Goal: Information Seeking & Learning: Learn about a topic

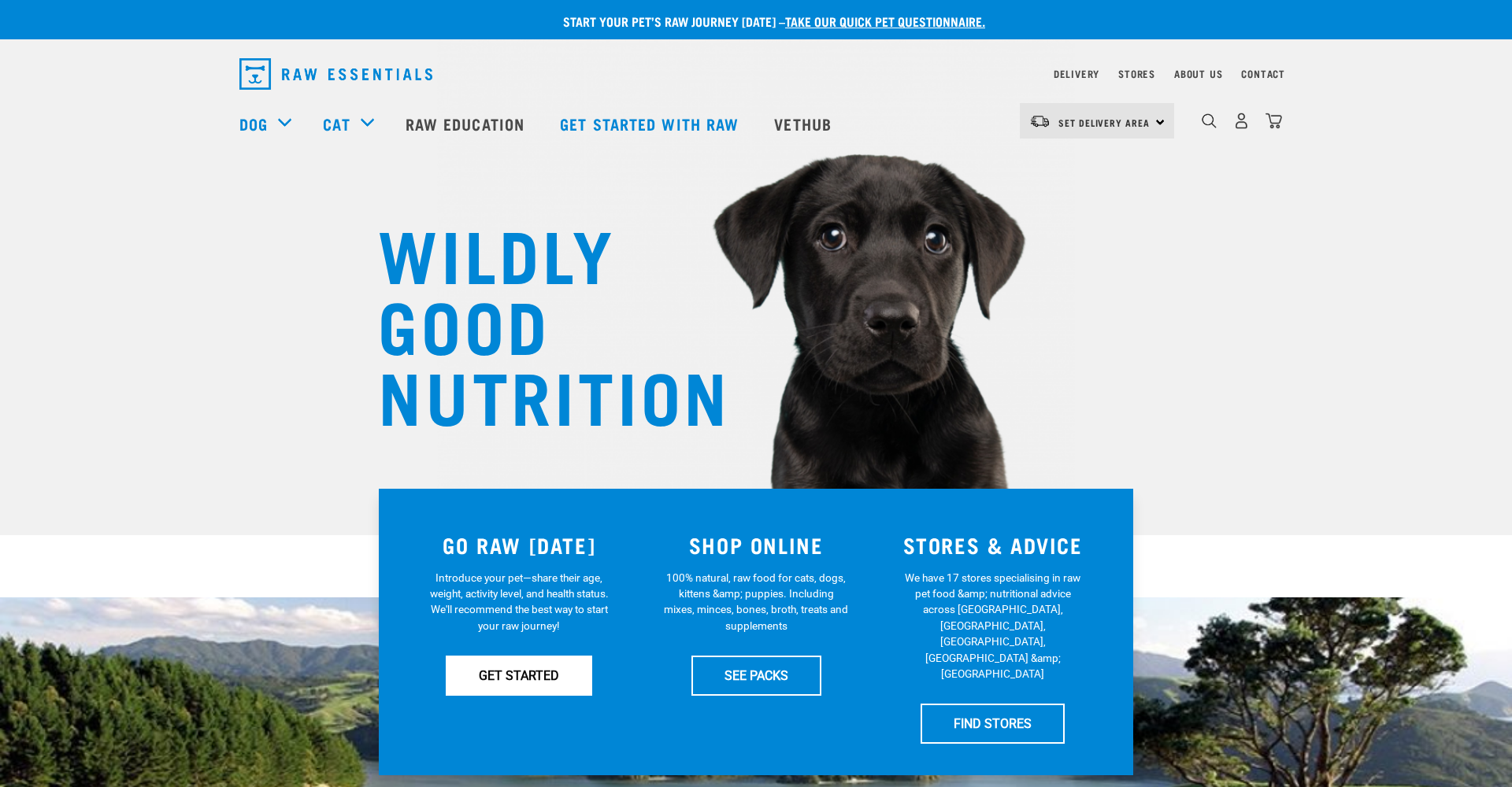
click at [491, 676] on link "GET STARTED" at bounding box center [519, 675] width 146 height 39
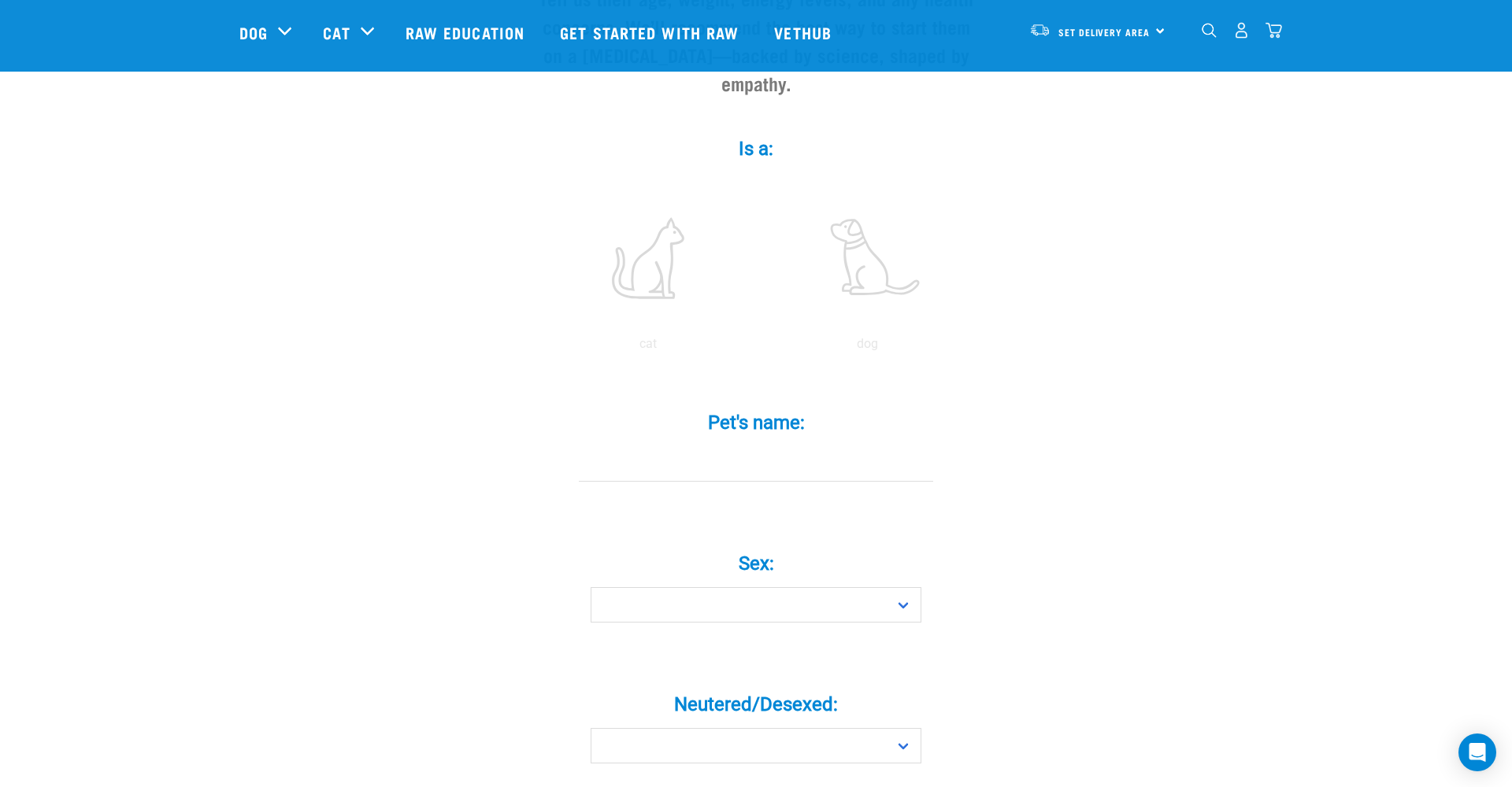
scroll to position [231, 0]
click at [865, 265] on label at bounding box center [867, 256] width 213 height 134
click at [757, 346] on input "radio" at bounding box center [757, 346] width 0 height 0
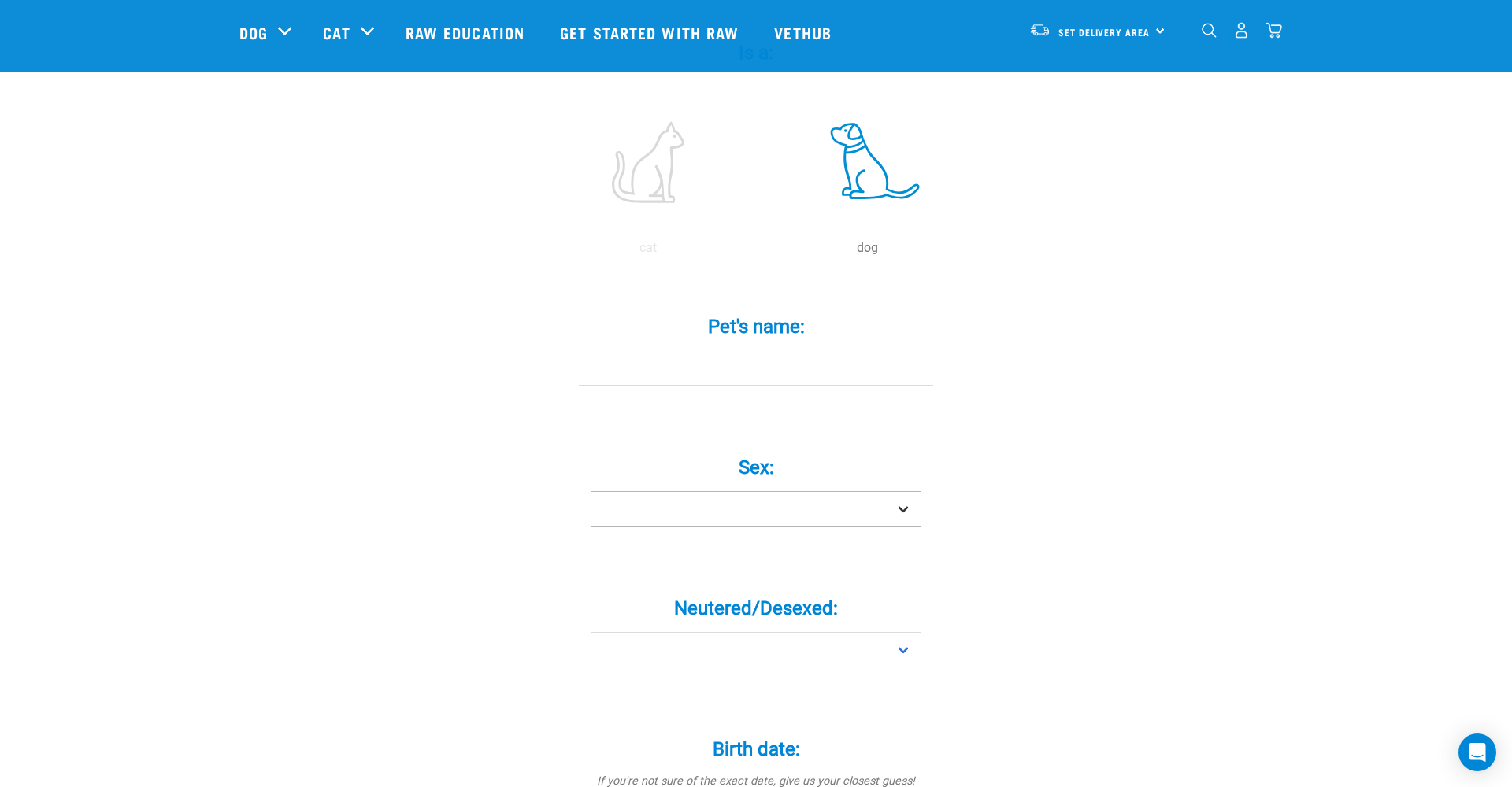
scroll to position [328, 0]
select select "boy"
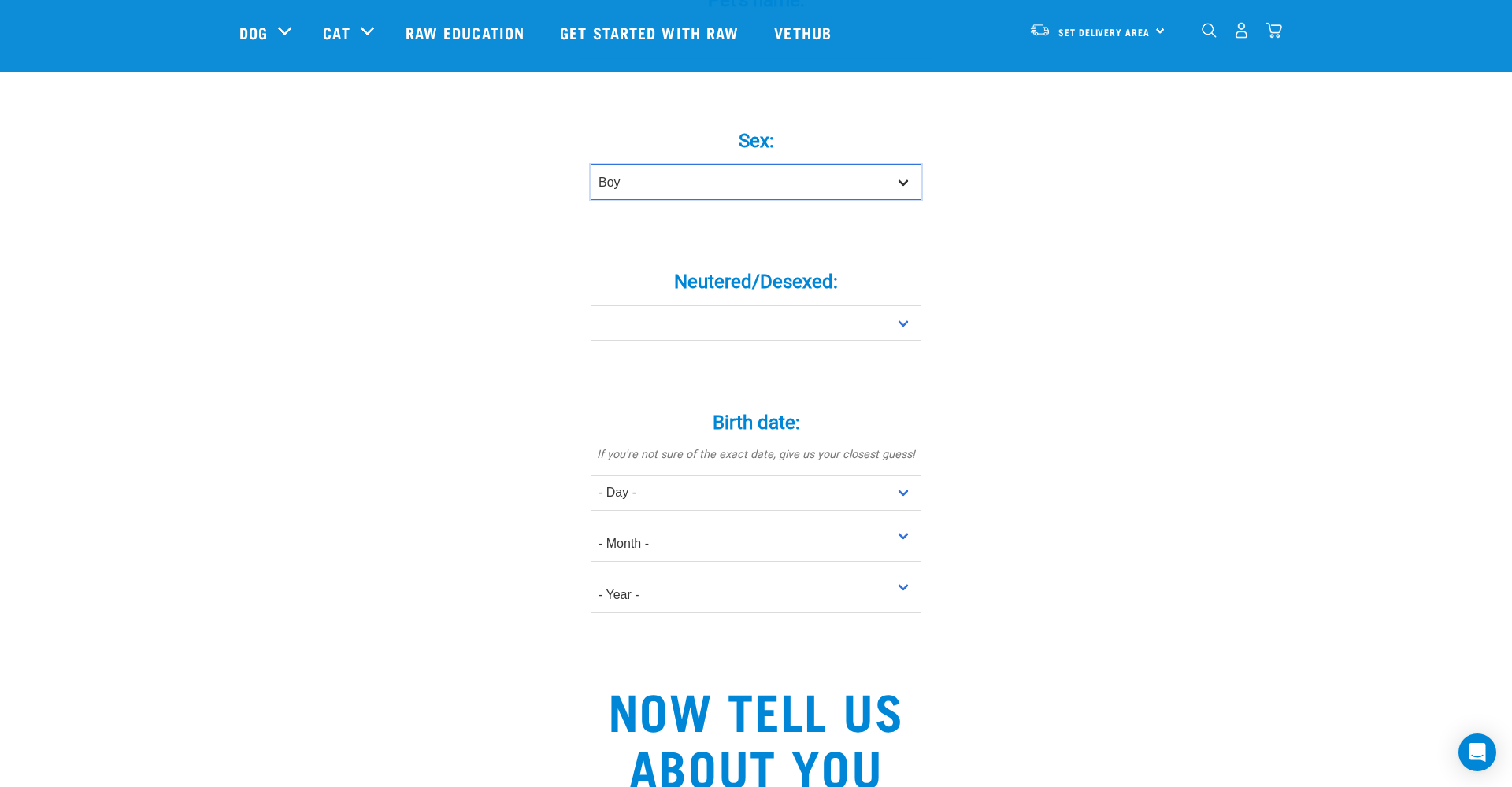
scroll to position [661, 0]
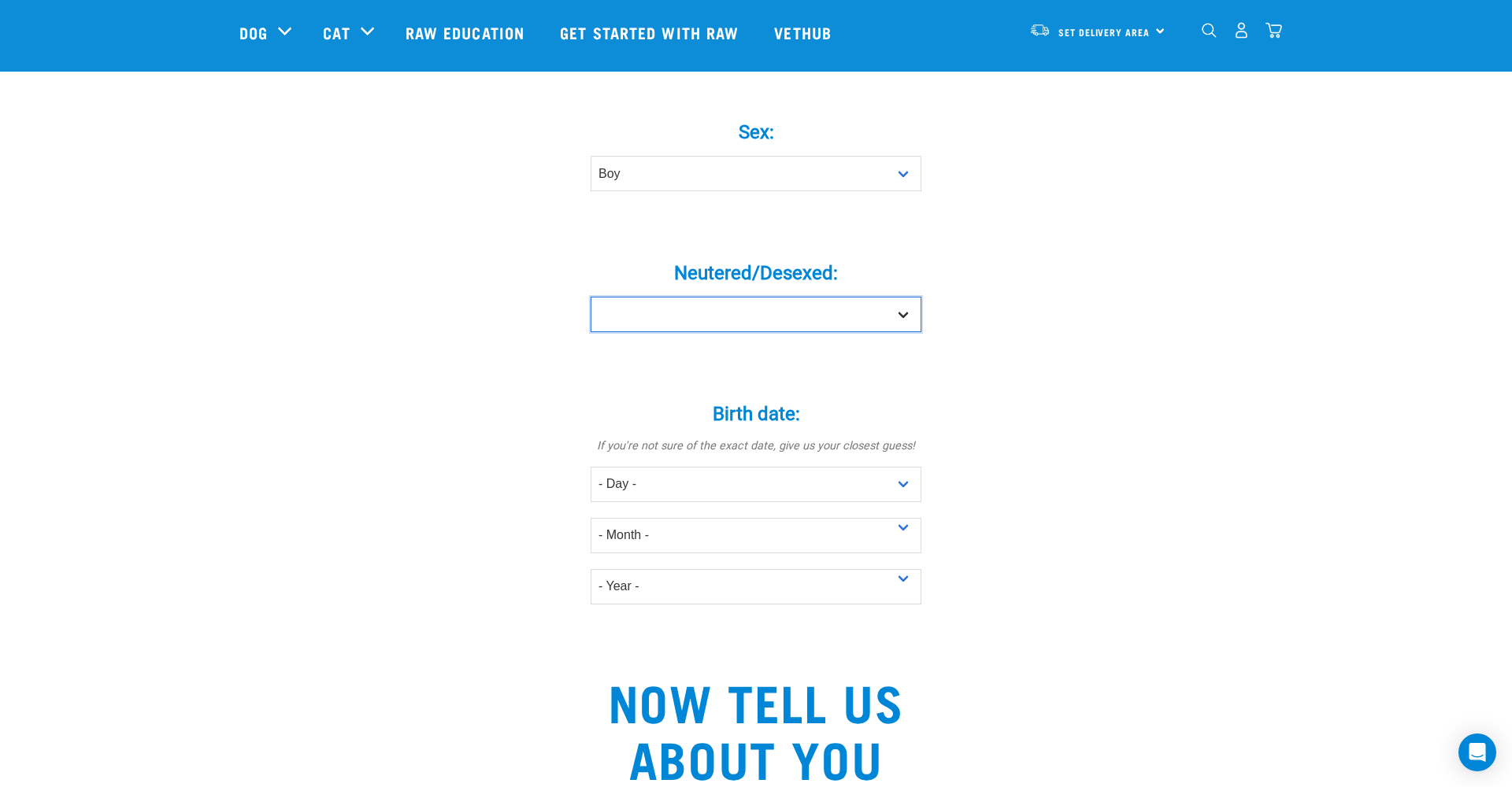
select select "no"
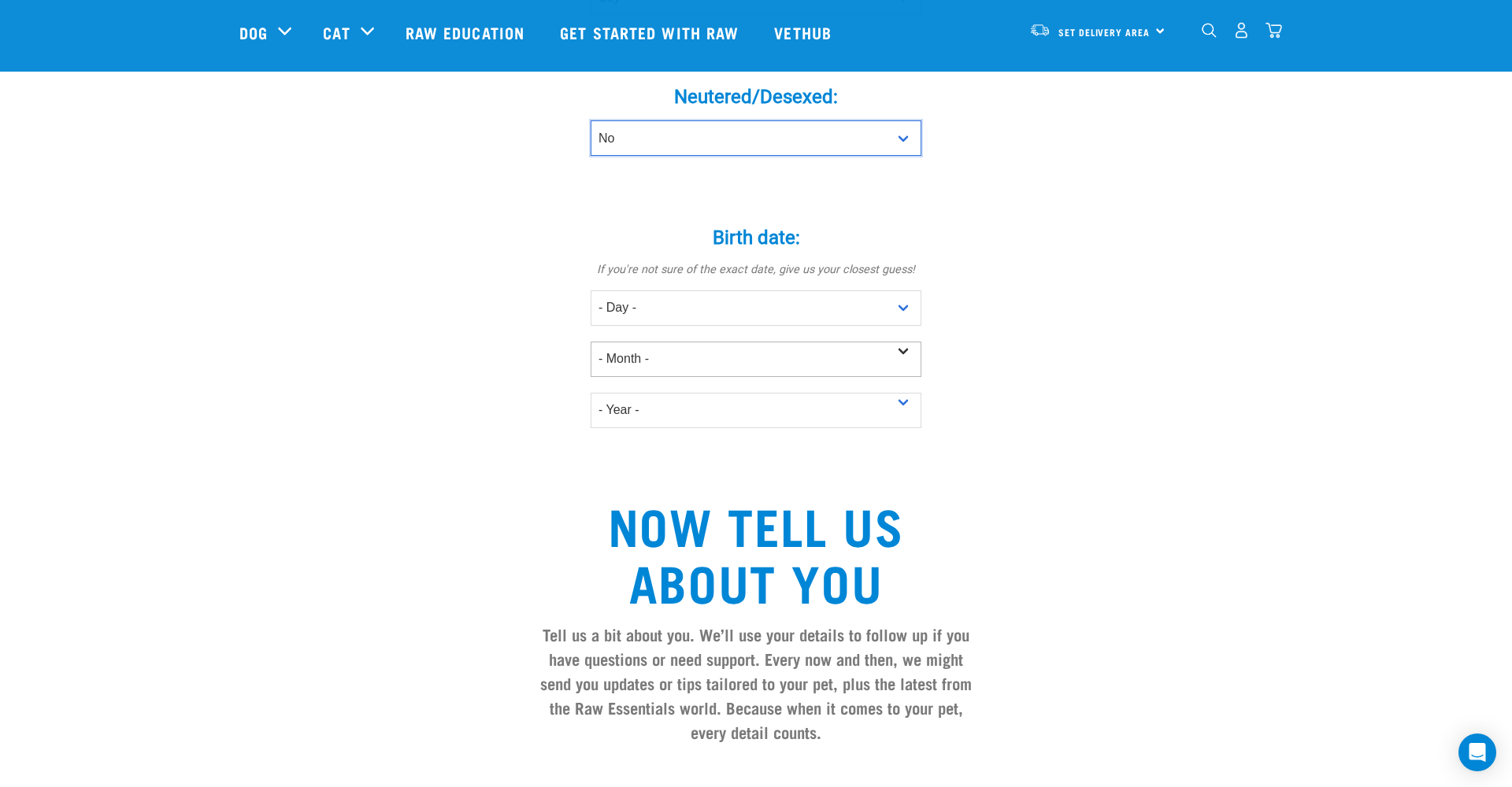
scroll to position [839, 0]
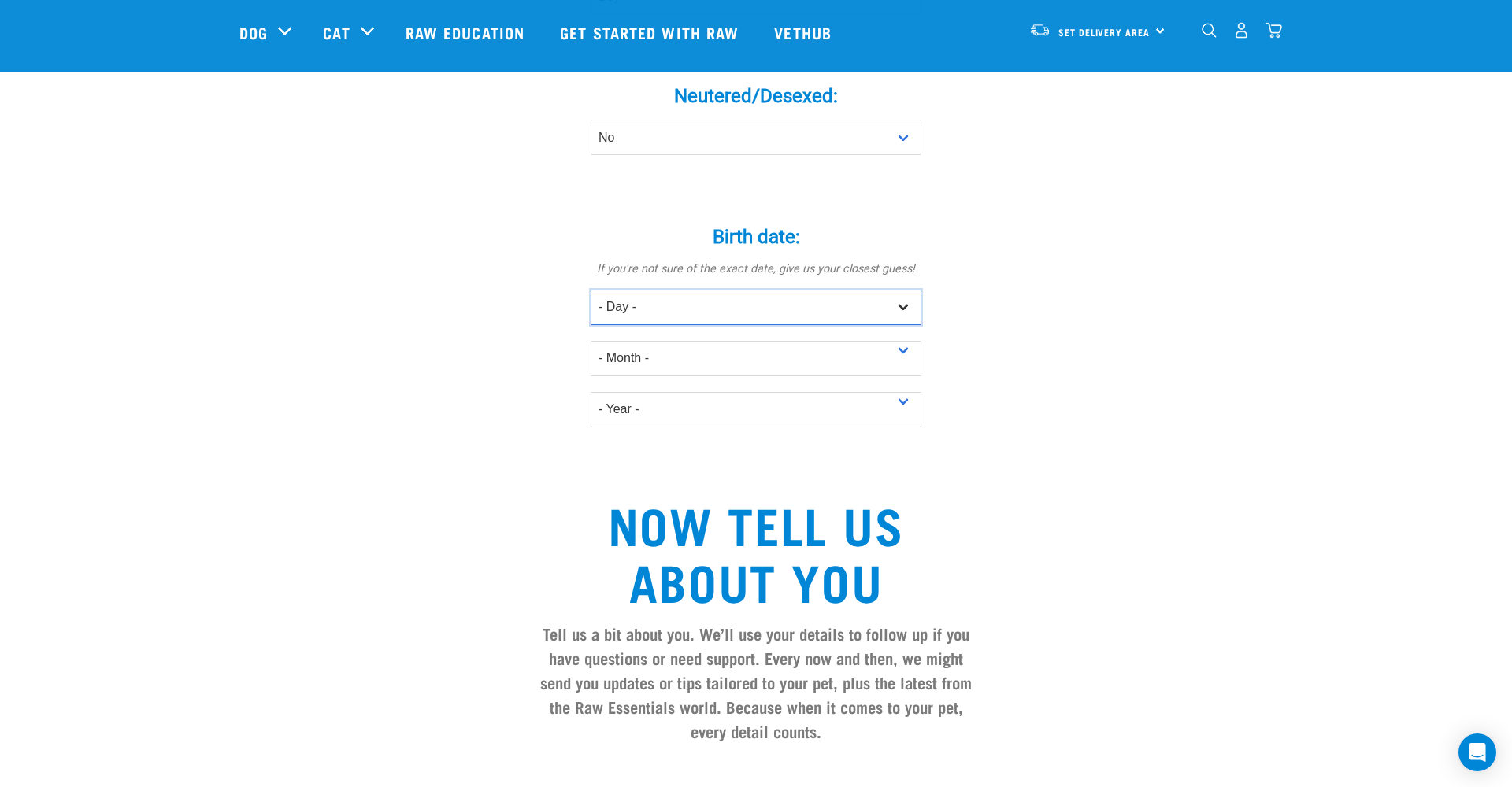
select select "19"
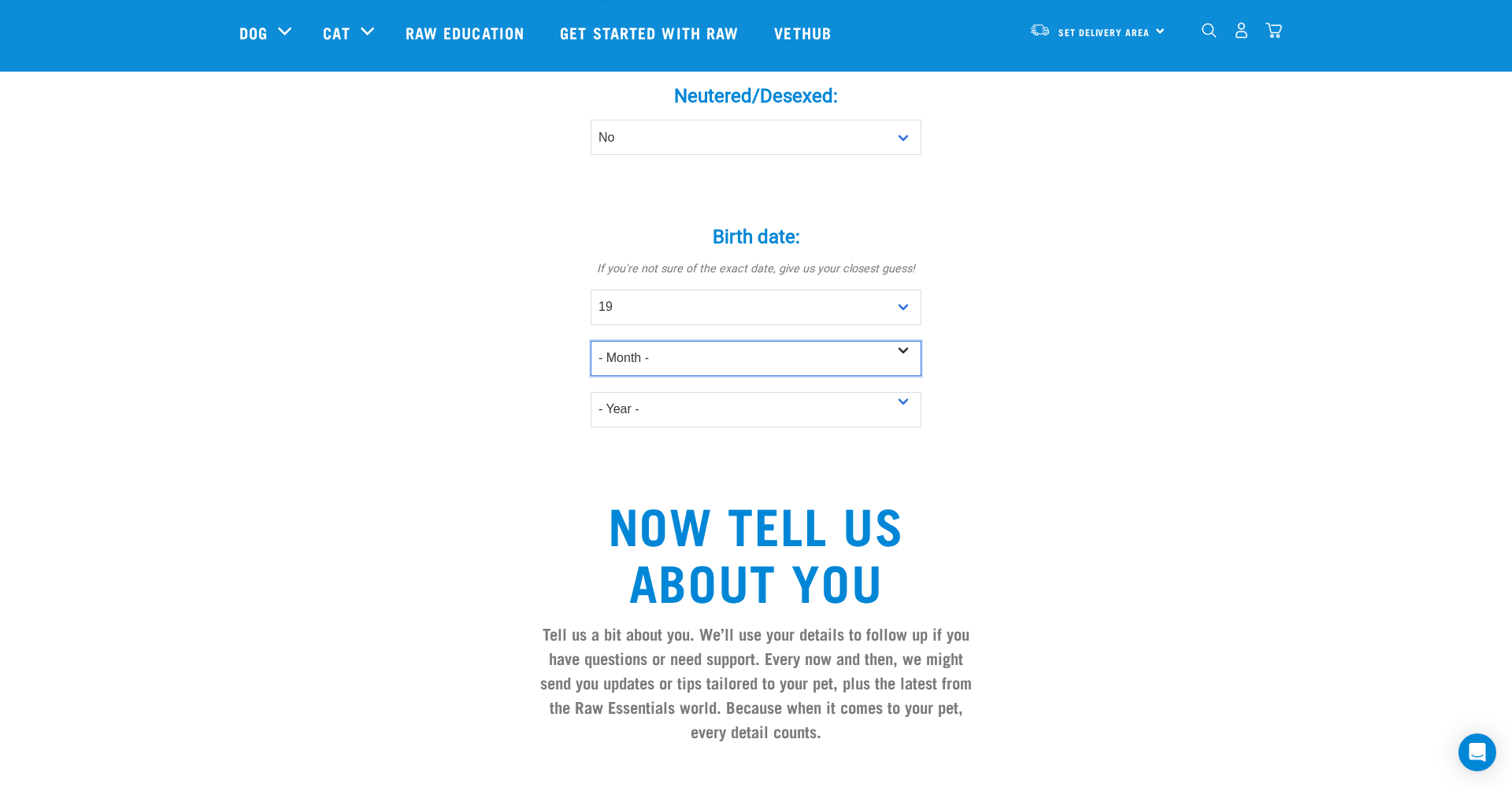
select select "September"
select select "2017"
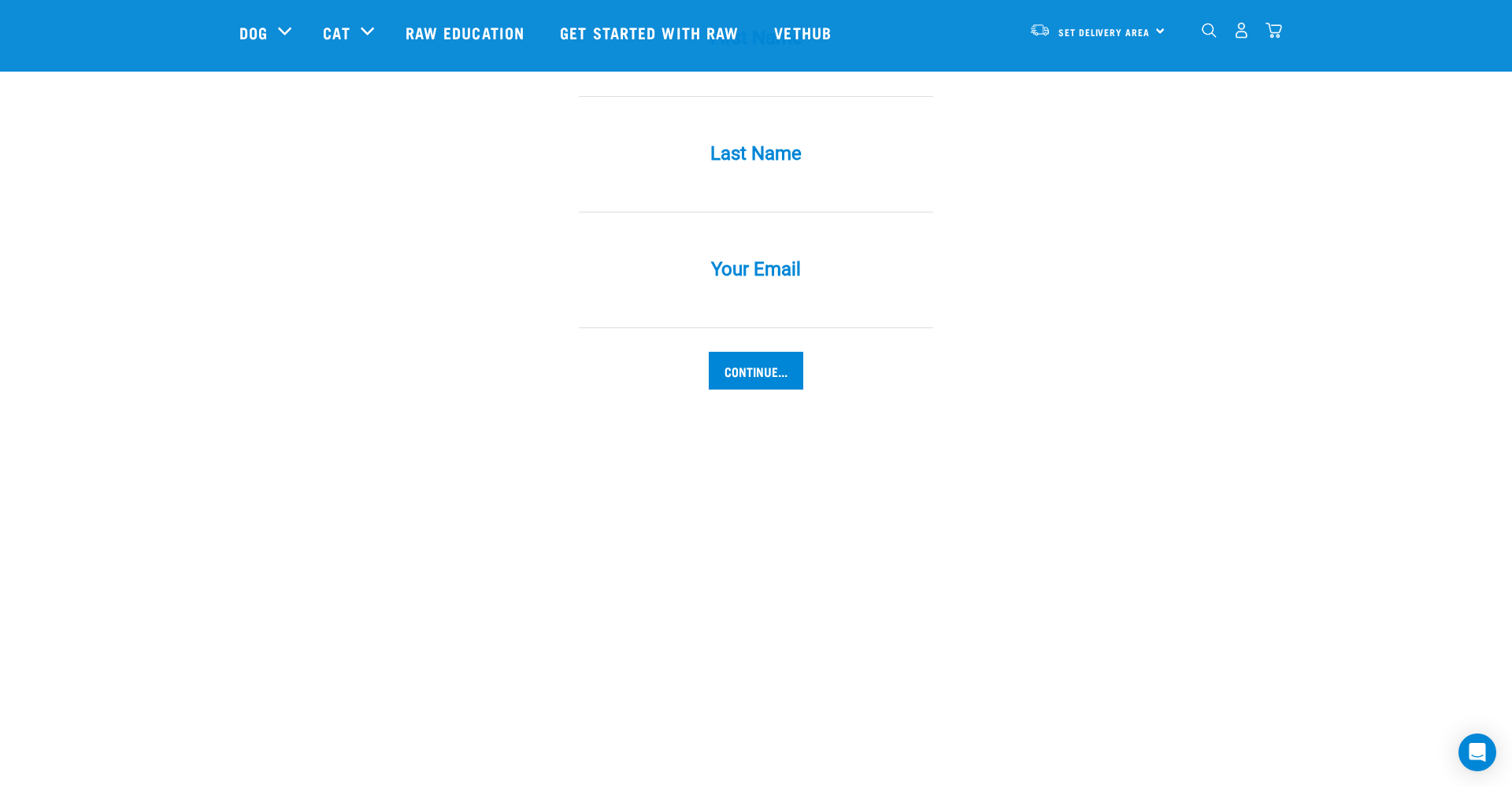
scroll to position [1597, 0]
click at [756, 370] on input "Continue..." at bounding box center [756, 369] width 95 height 37
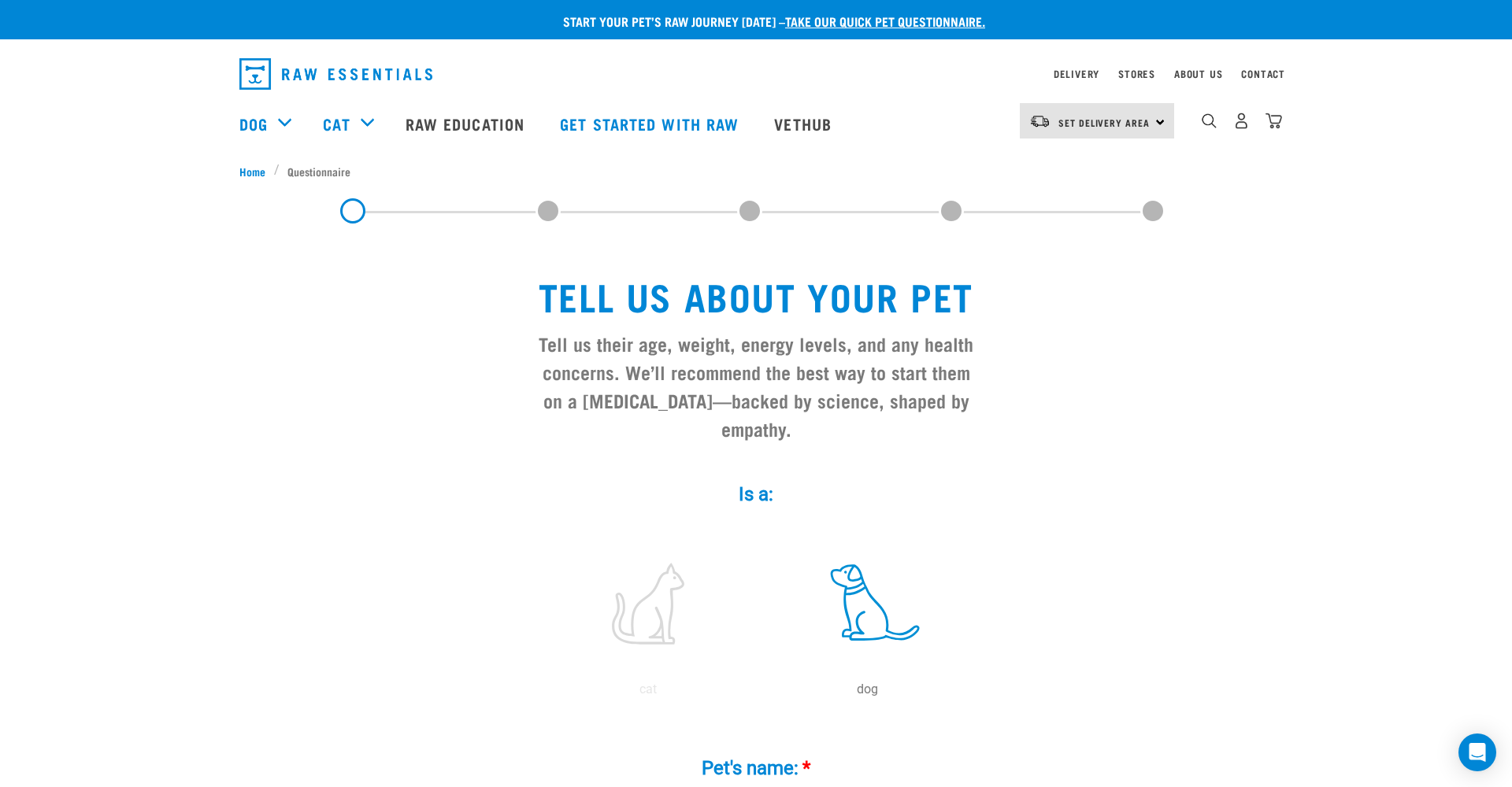
scroll to position [0, 0]
click at [669, 113] on link "Get started with Raw" at bounding box center [651, 124] width 214 height 63
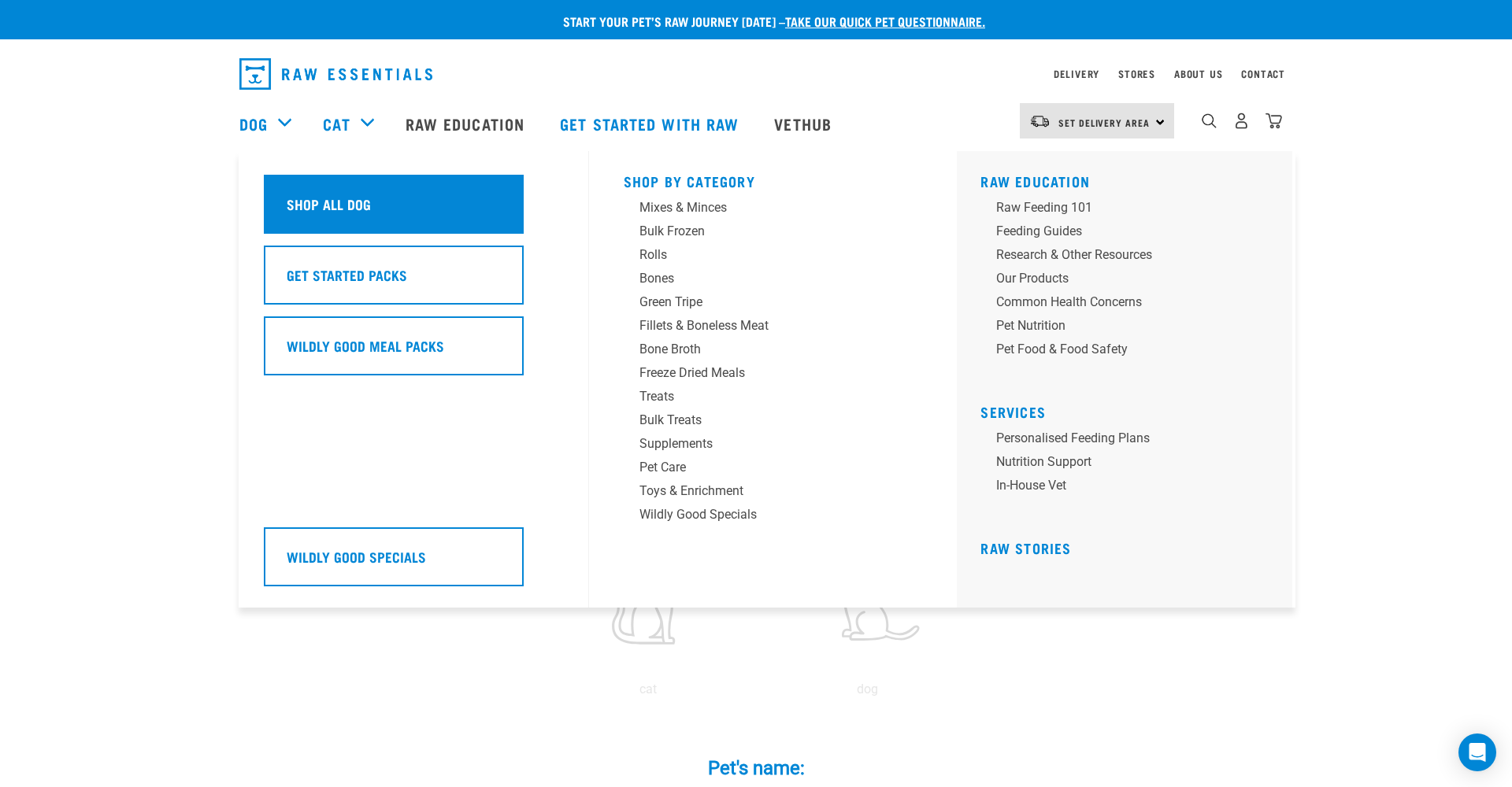
click at [337, 204] on div "Shop All Dog" at bounding box center [394, 204] width 260 height 59
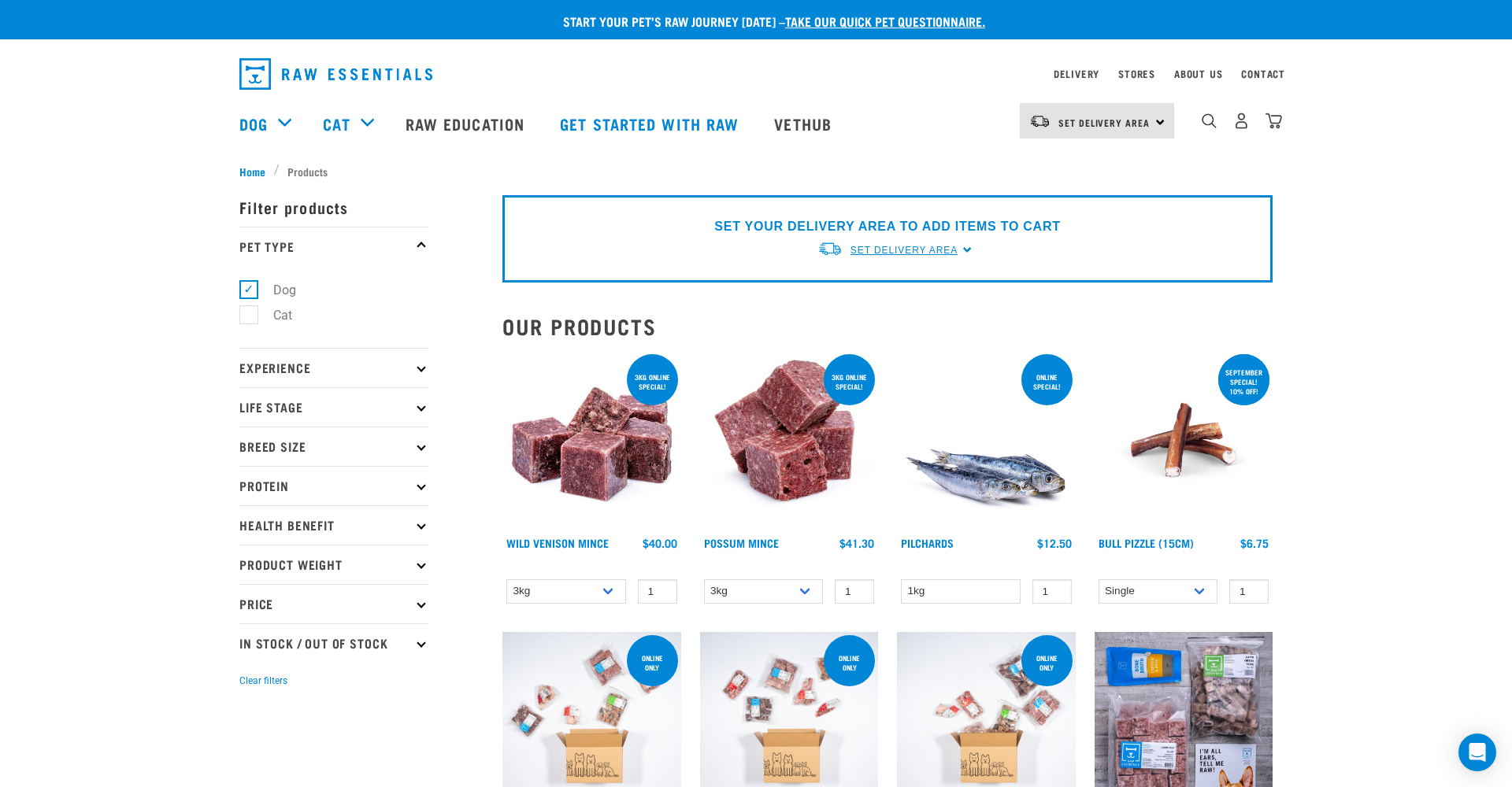
click at [944, 251] on span "Set Delivery Area" at bounding box center [904, 250] width 107 height 11
click at [390, 364] on p "Experience" at bounding box center [334, 367] width 189 height 39
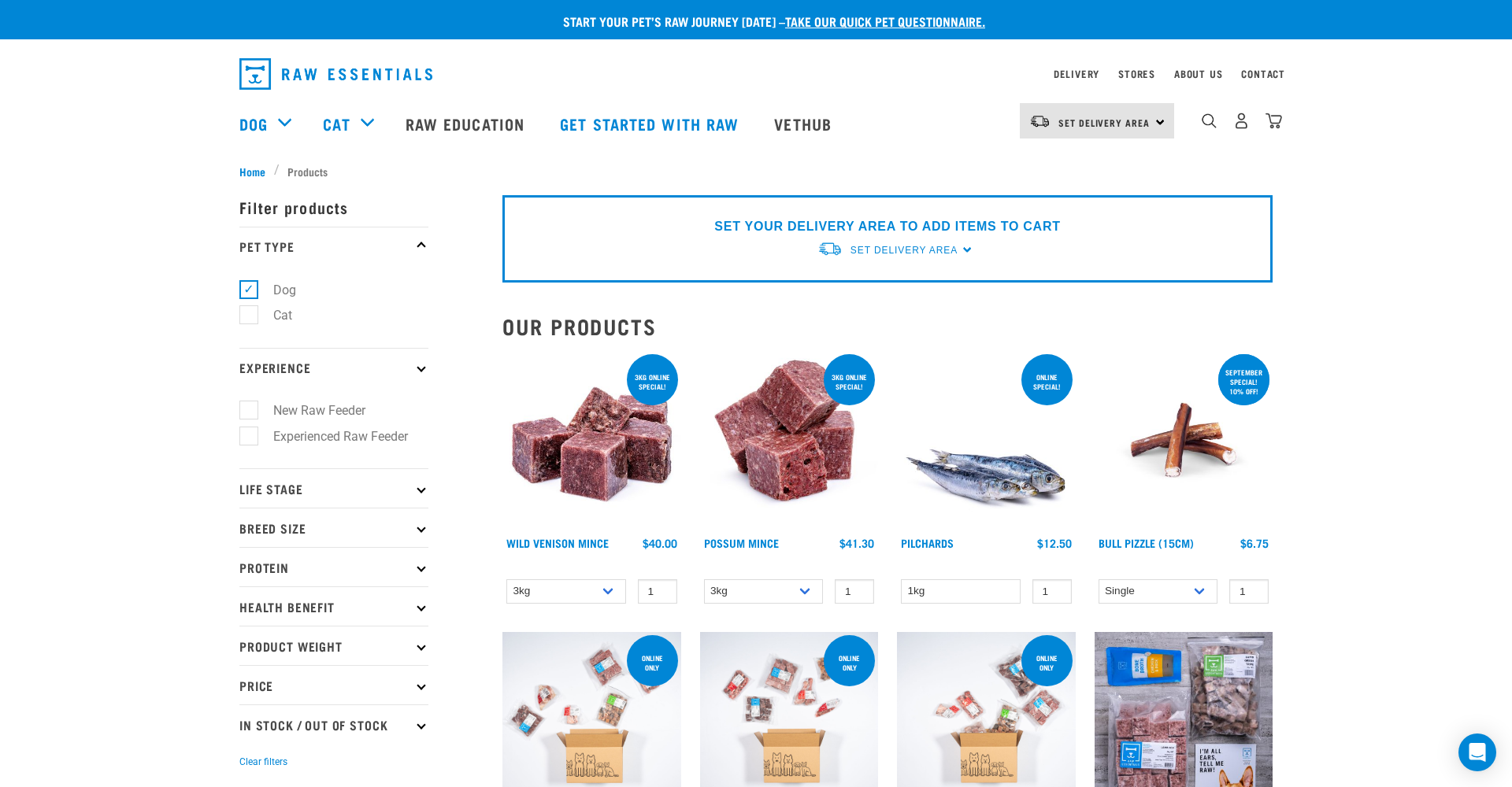
click at [390, 364] on p "Experience" at bounding box center [334, 367] width 189 height 39
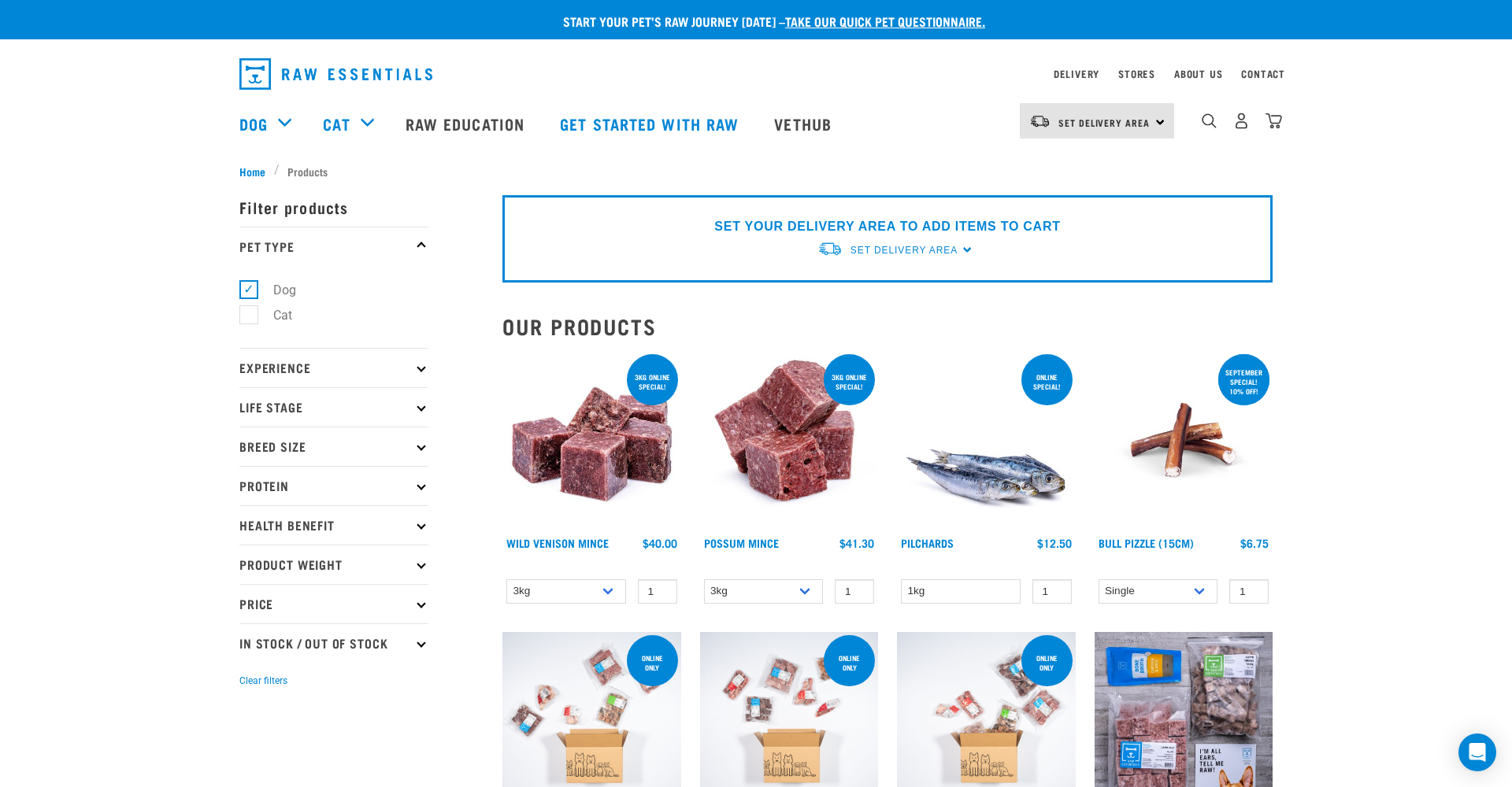
click at [378, 408] on p "Life Stage" at bounding box center [334, 407] width 189 height 39
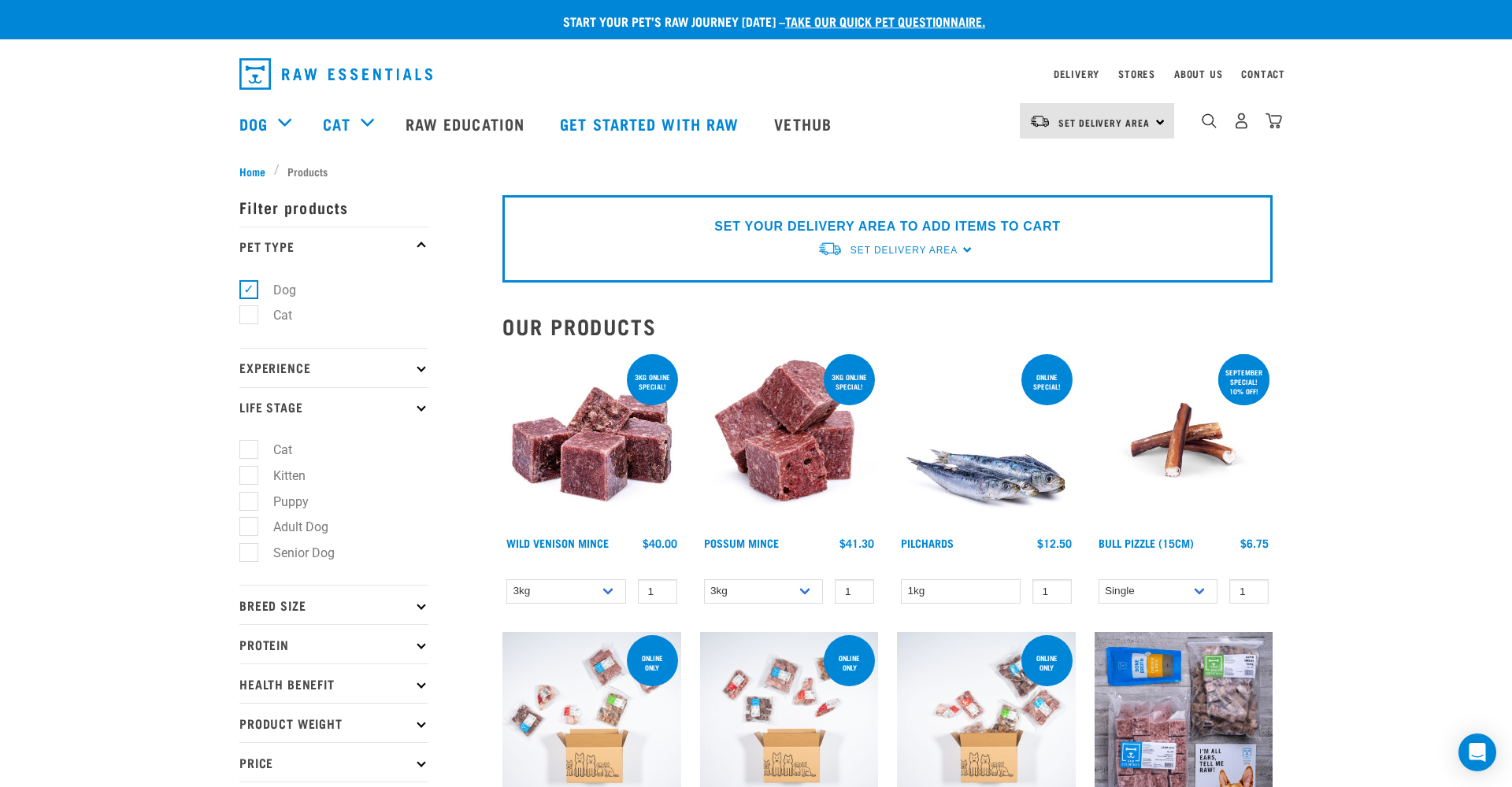
click at [287, 531] on label "Adult Dog" at bounding box center [291, 527] width 87 height 20
click at [250, 530] on input "Adult Dog" at bounding box center [245, 525] width 10 height 10
checkbox input "true"
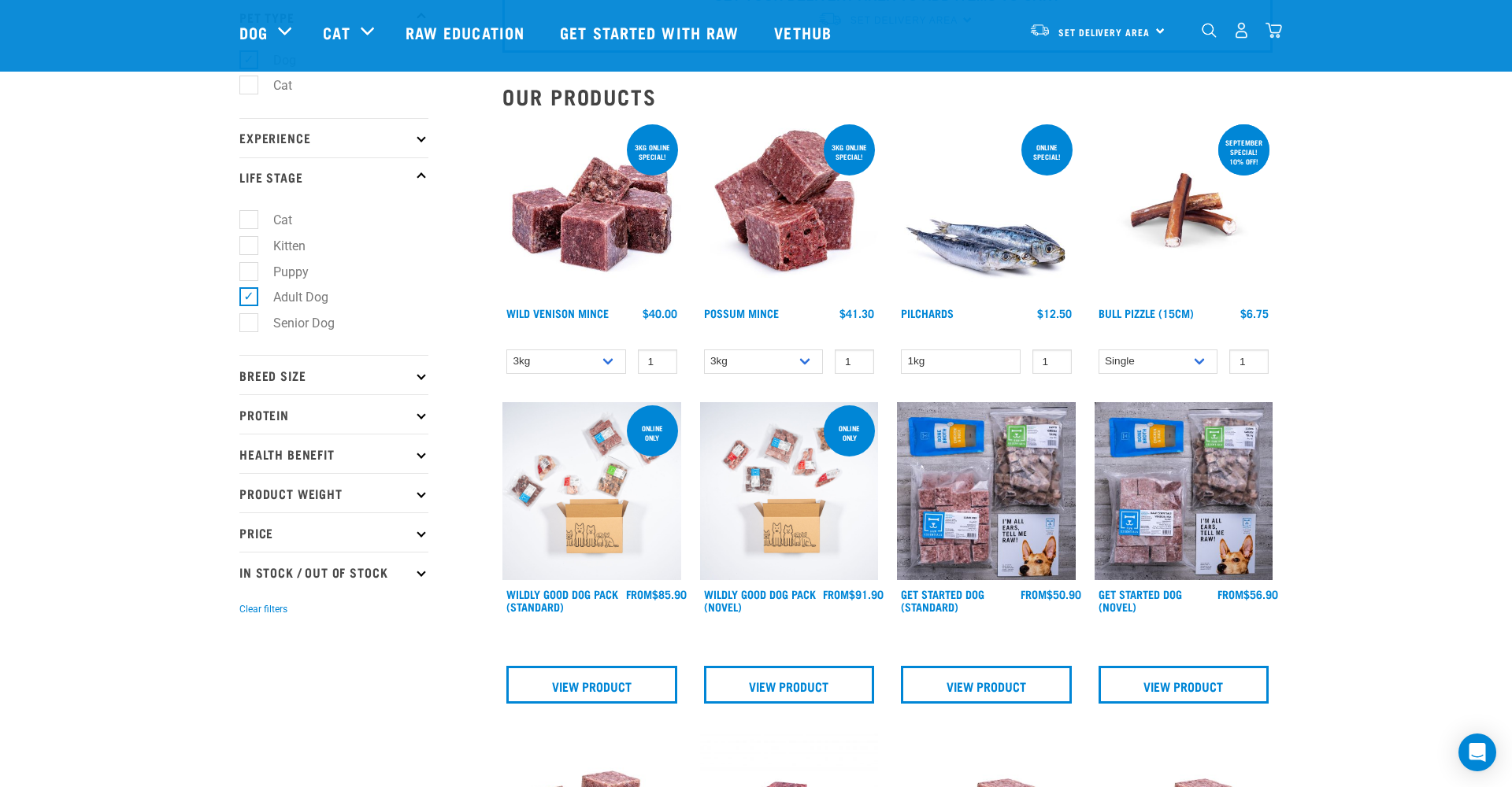
scroll to position [115, 0]
click at [399, 374] on p "Breed Size" at bounding box center [334, 374] width 189 height 39
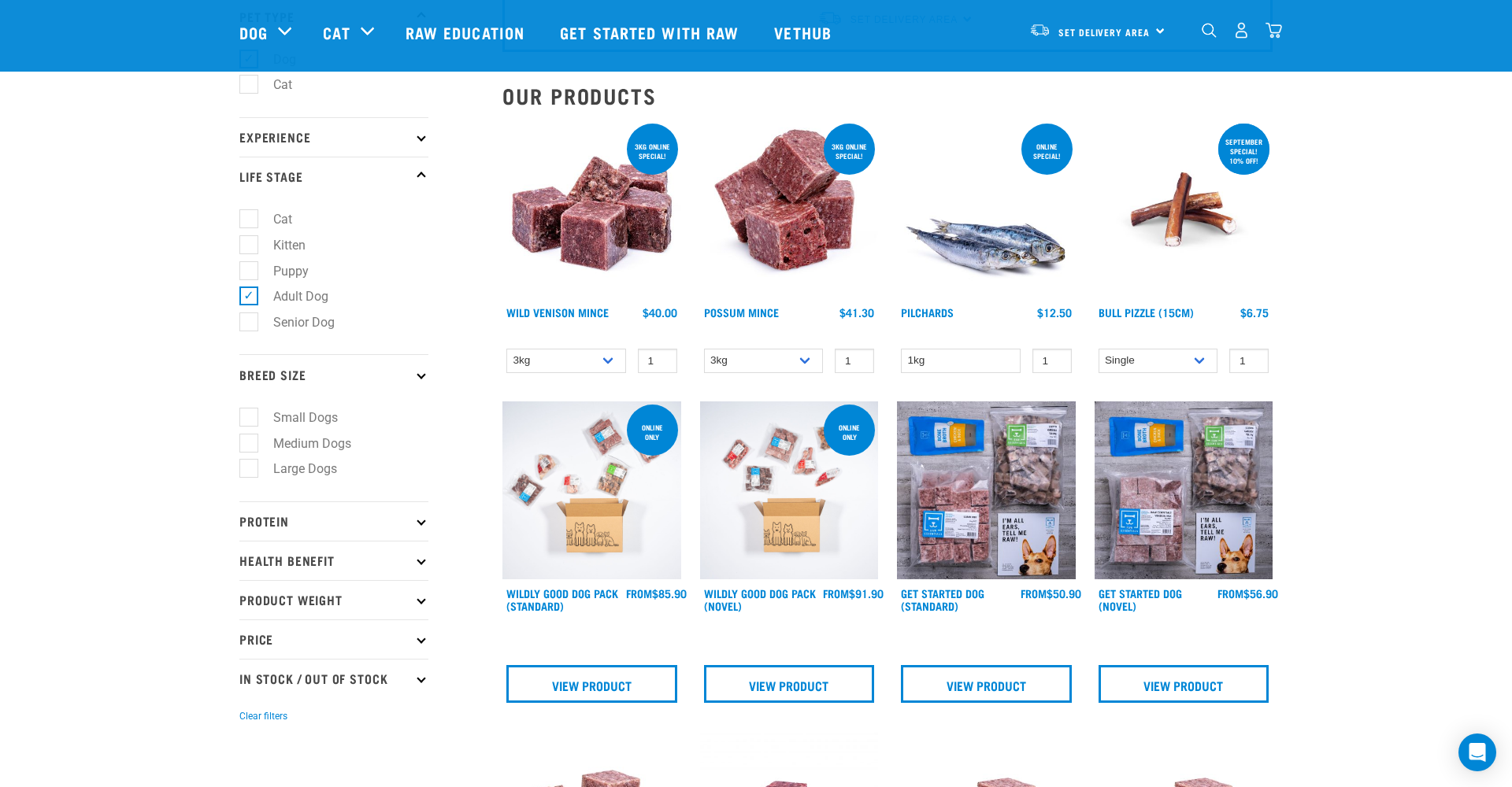
click at [308, 470] on label "Large Dogs" at bounding box center [295, 469] width 96 height 20
click at [250, 470] on input "Large Dogs" at bounding box center [245, 467] width 10 height 10
checkbox input "true"
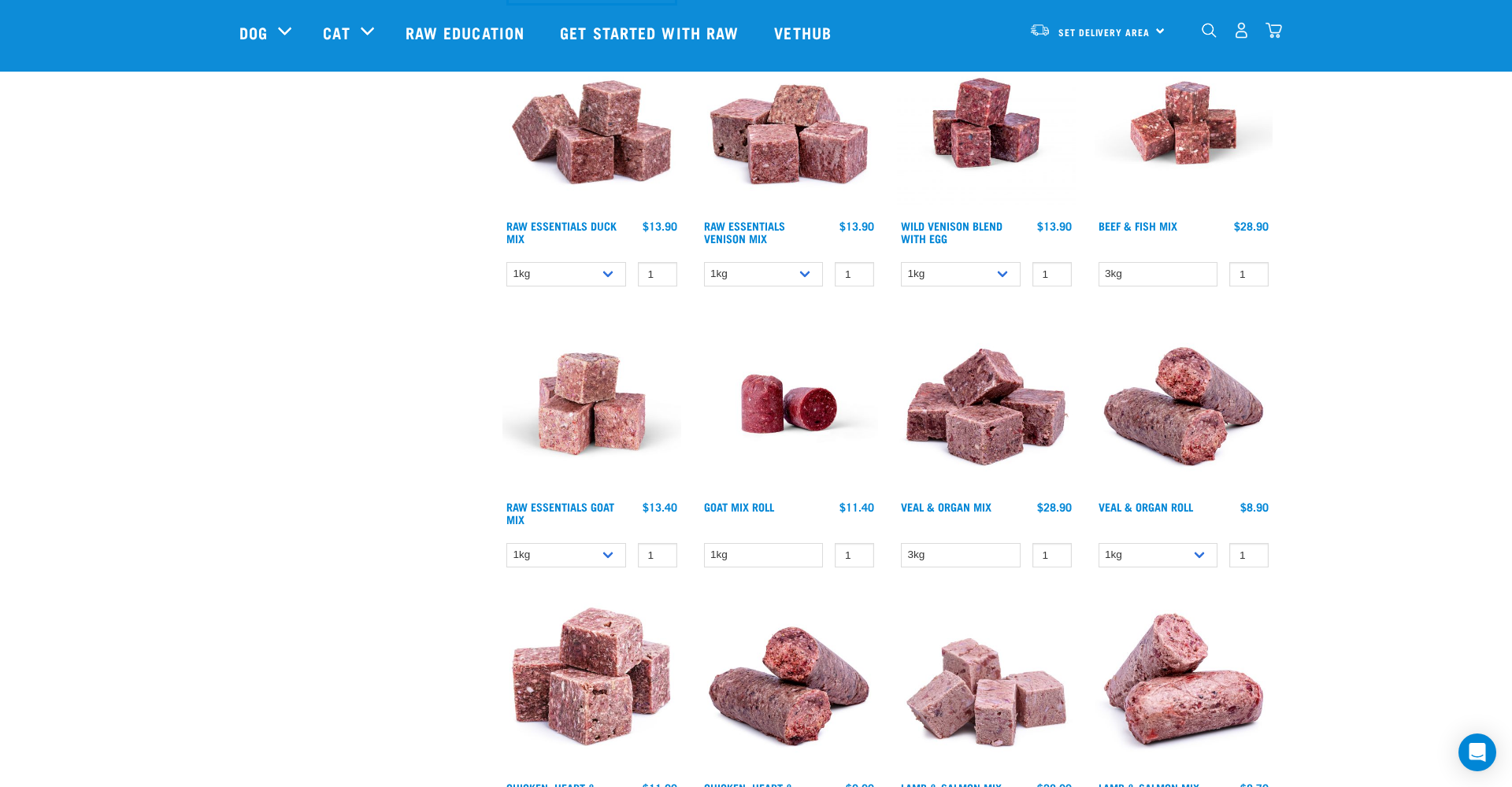
scroll to position [861, 0]
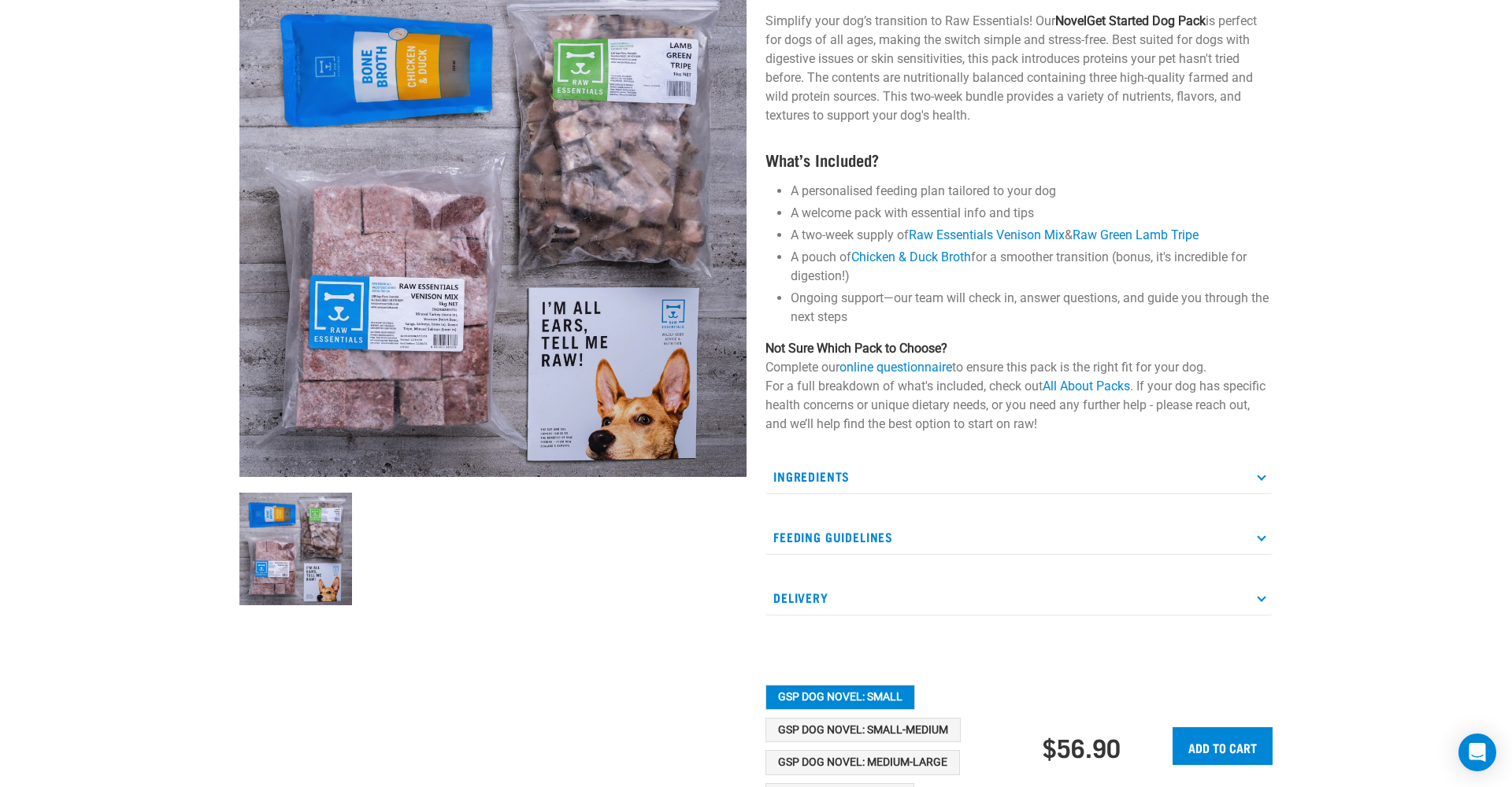
scroll to position [356, 0]
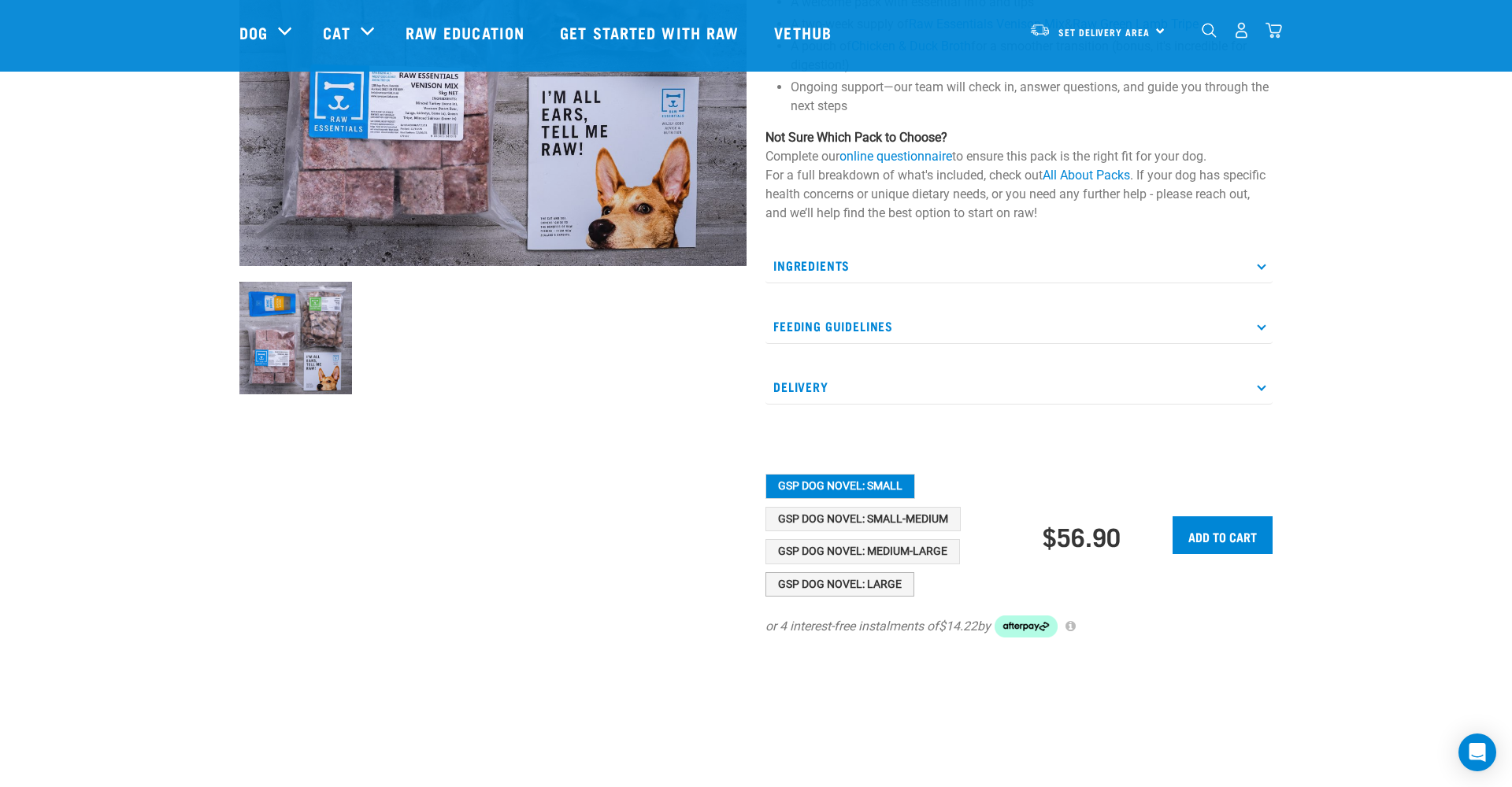
click at [848, 587] on button "GSP Dog Novel: Large" at bounding box center [840, 585] width 149 height 25
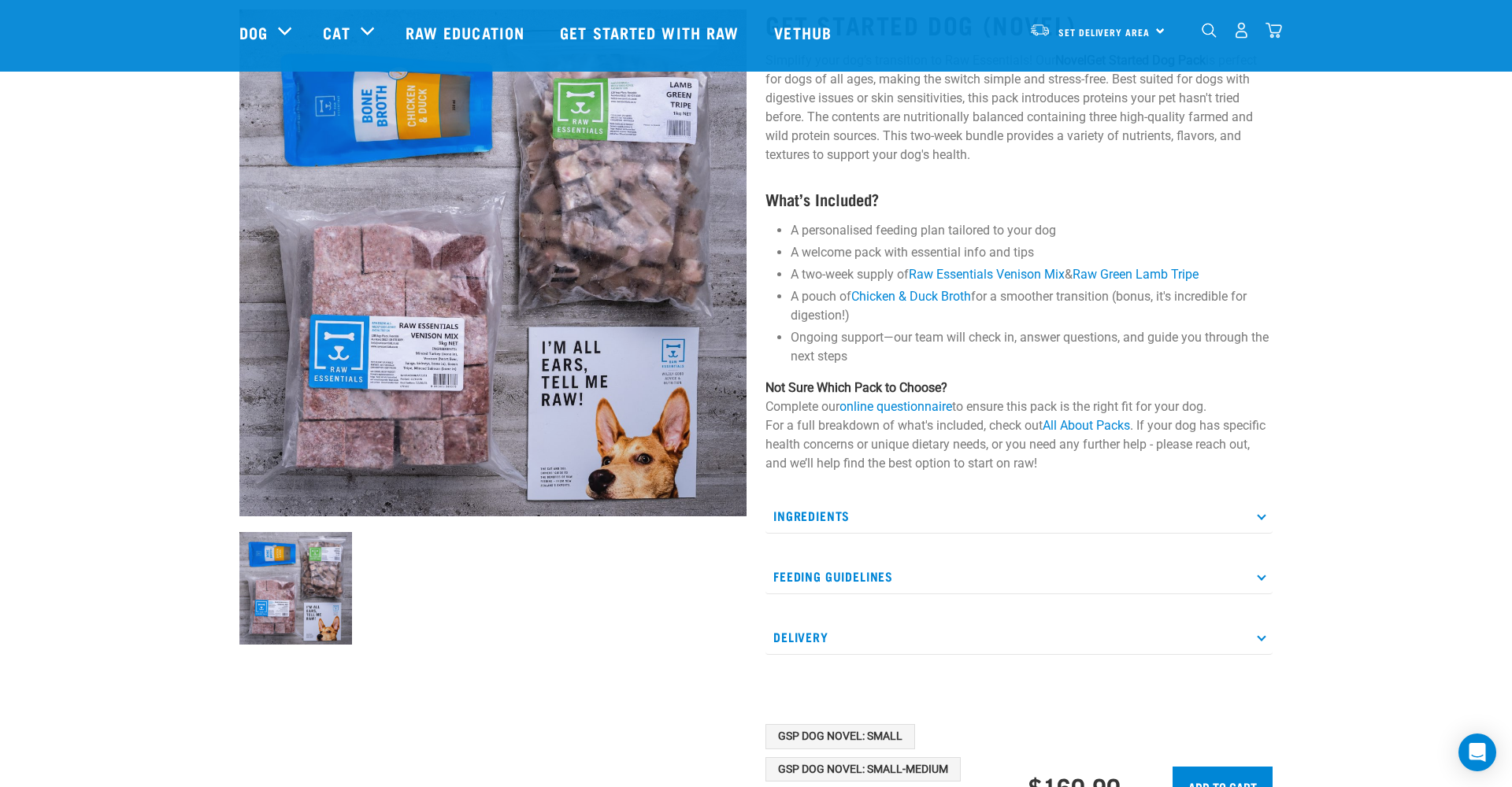
scroll to position [94, 0]
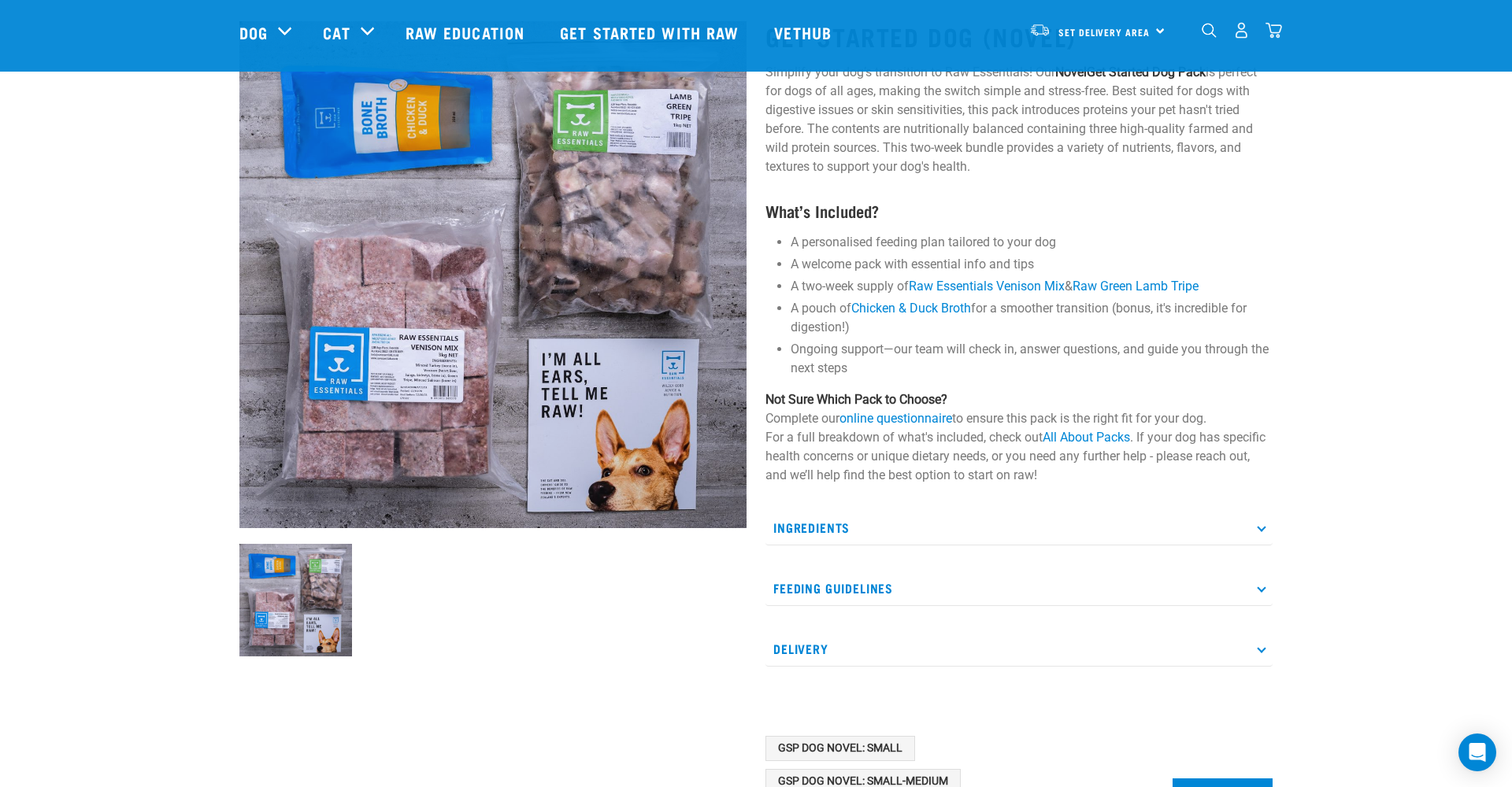
click at [889, 523] on p "Ingredients" at bounding box center [1019, 527] width 508 height 36
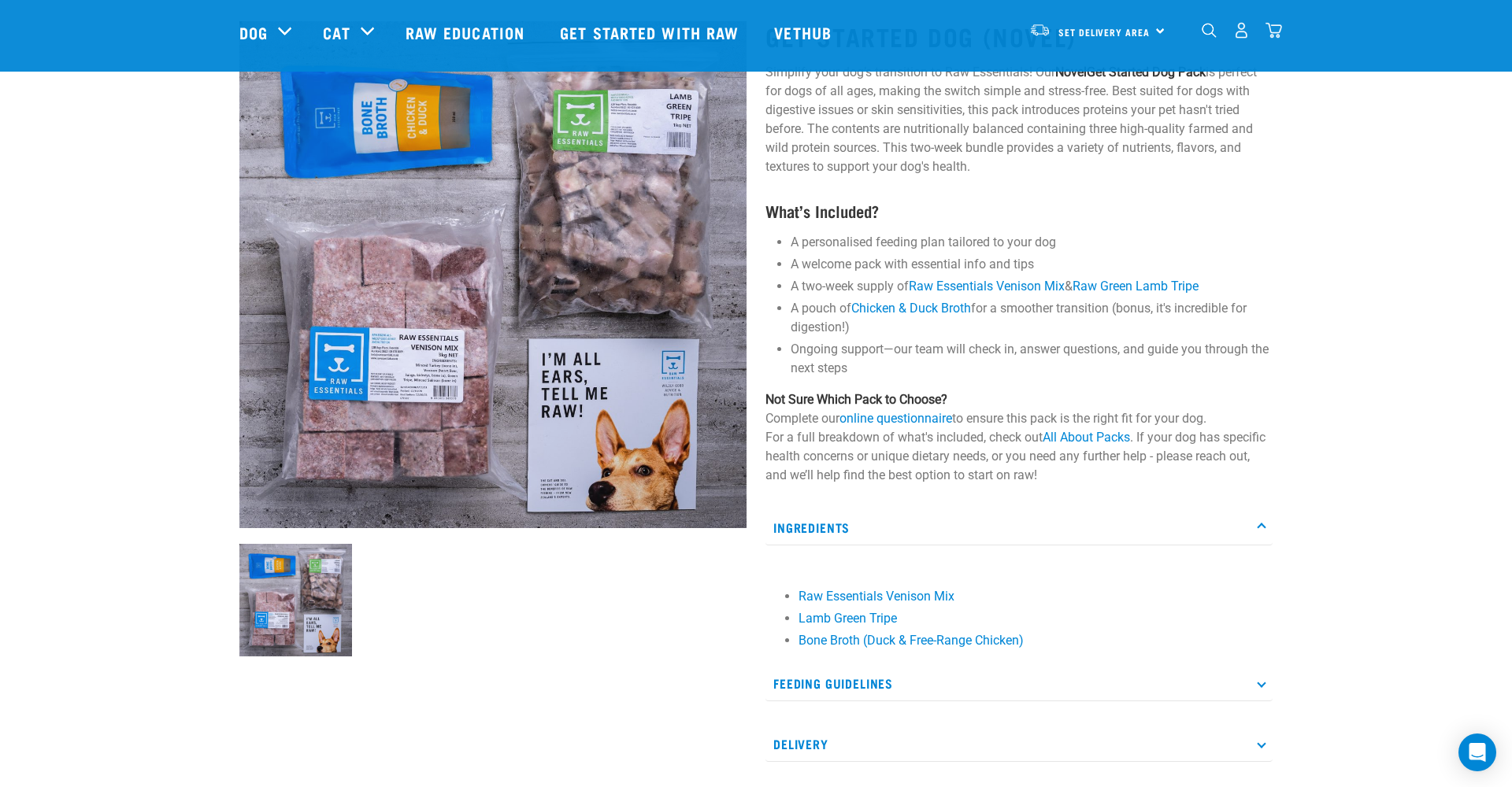
click at [908, 676] on p "Feeding Guidelines" at bounding box center [1019, 684] width 508 height 36
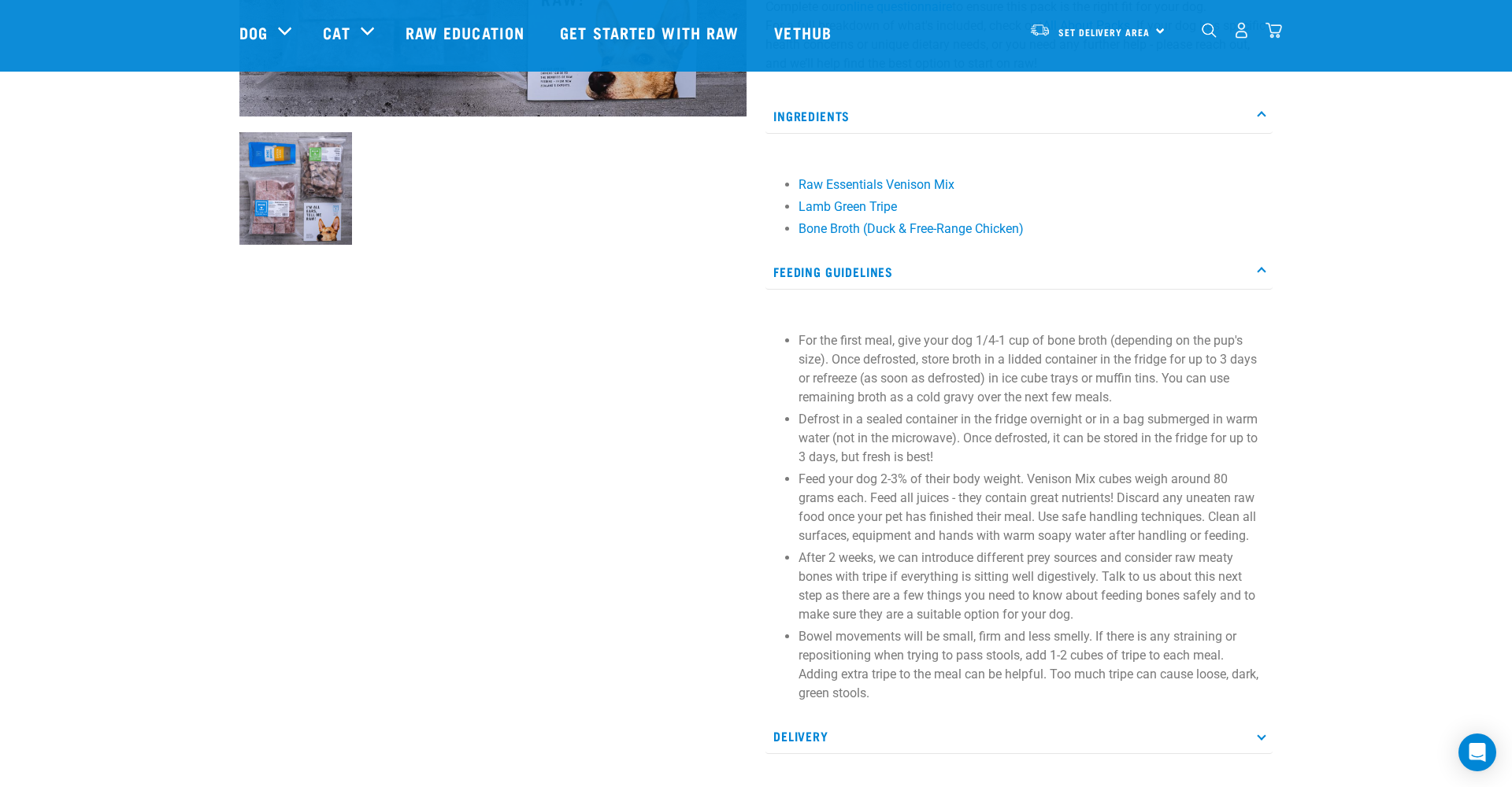
scroll to position [511, 0]
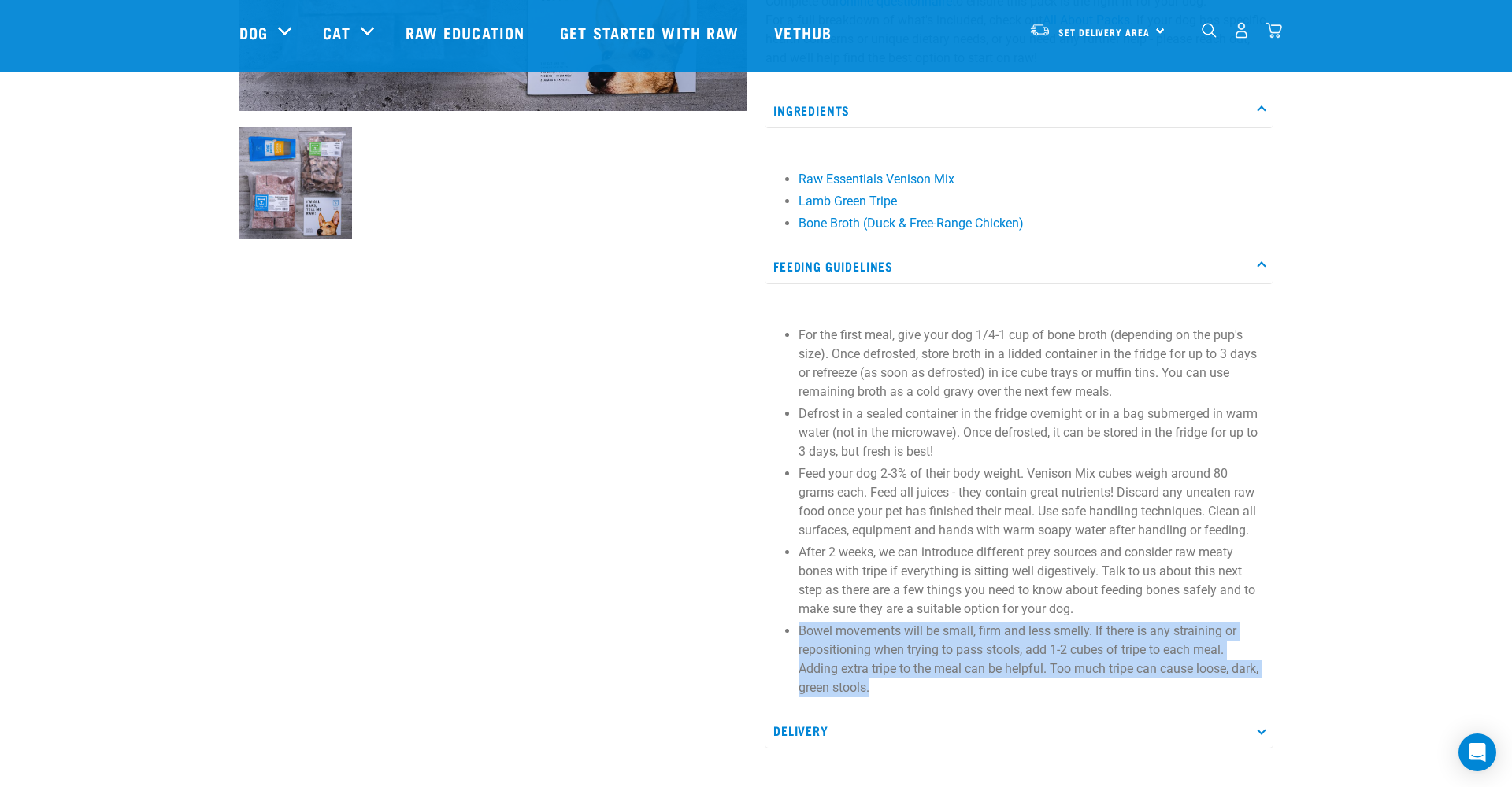
drag, startPoint x: 889, startPoint y: 688, endPoint x: 785, endPoint y: 621, distance: 123.7
click at [785, 621] on section "For the first meal, give your dog 1/4-1 cup of bone broth (depending on the pup…" at bounding box center [1019, 512] width 492 height 372
copy p "Bowel movements will be small, firm and less smelly. If there is any straining …"
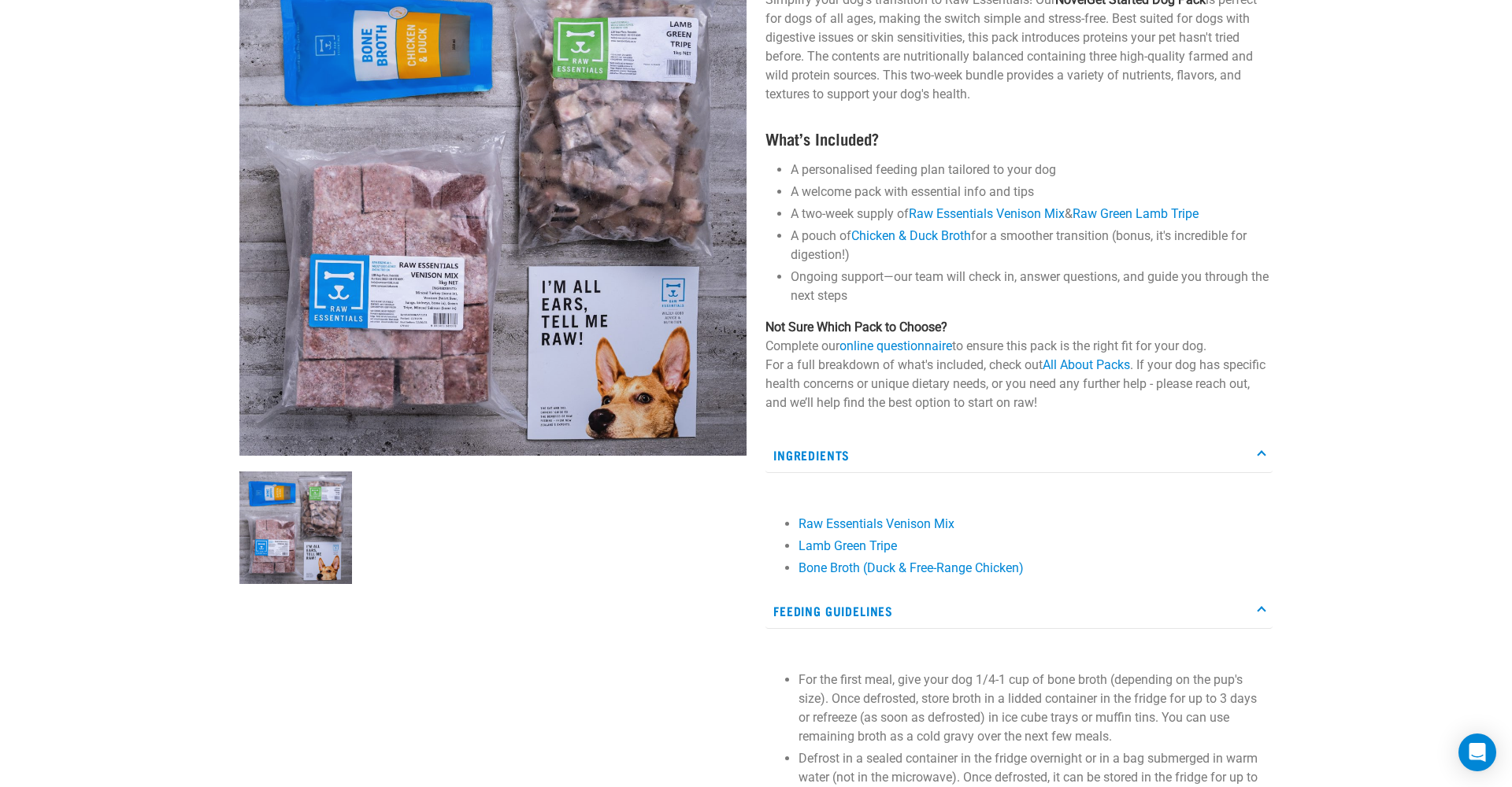
scroll to position [0, 0]
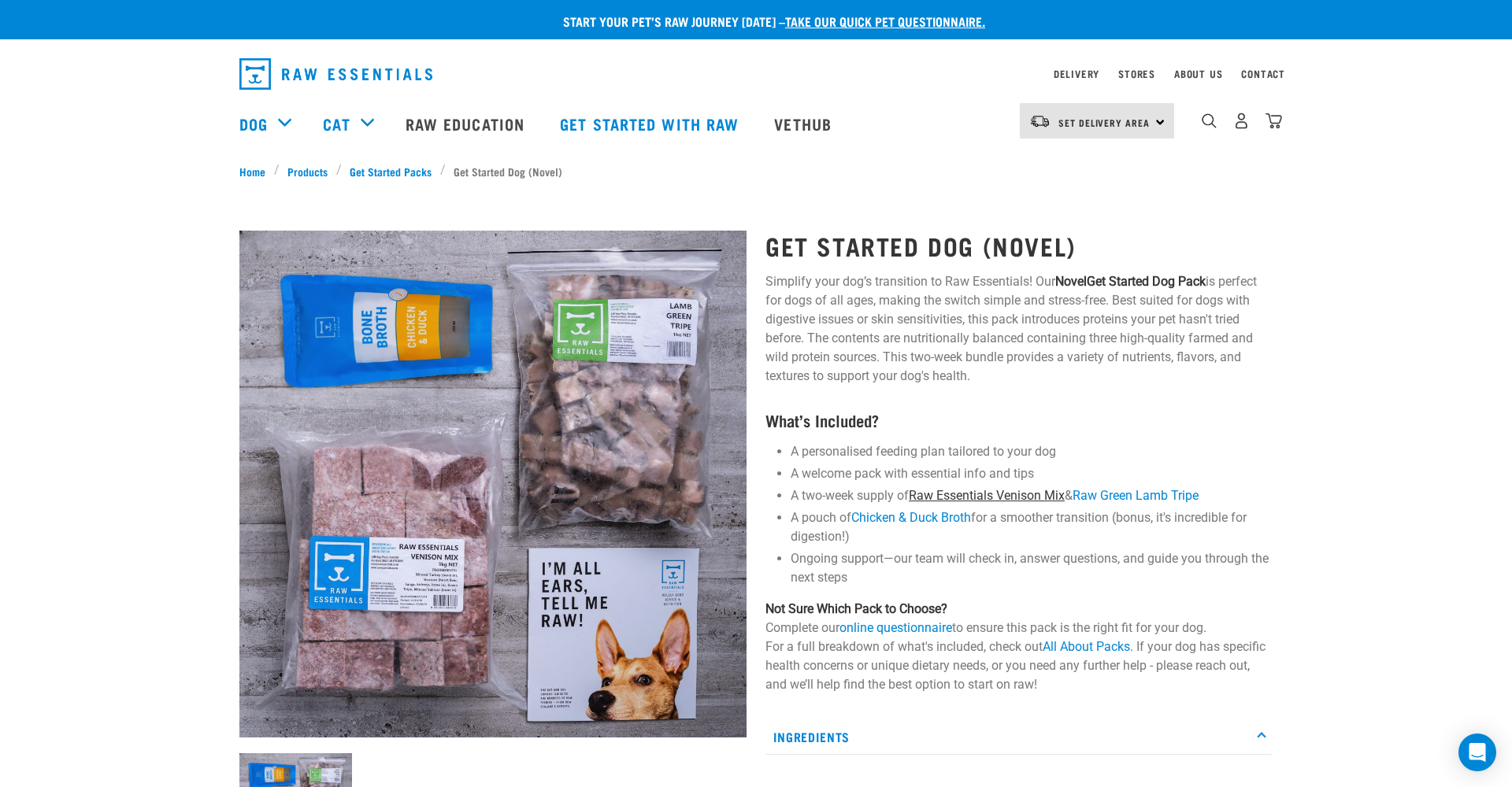
click at [985, 493] on link "Raw Essentials Venison Mix" at bounding box center [986, 496] width 156 height 15
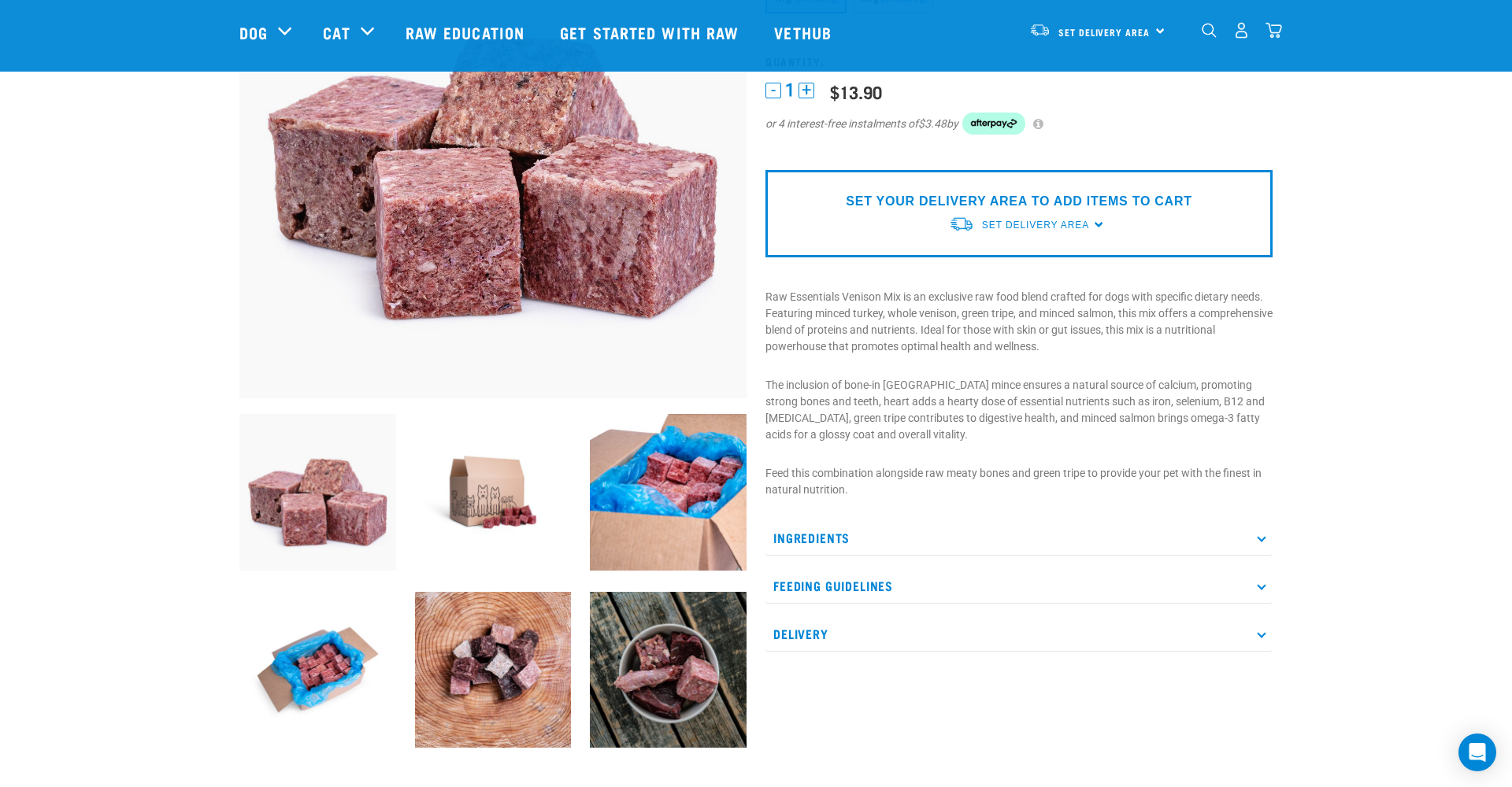
scroll to position [225, 0]
click at [995, 537] on p "Ingredients" at bounding box center [1019, 537] width 508 height 36
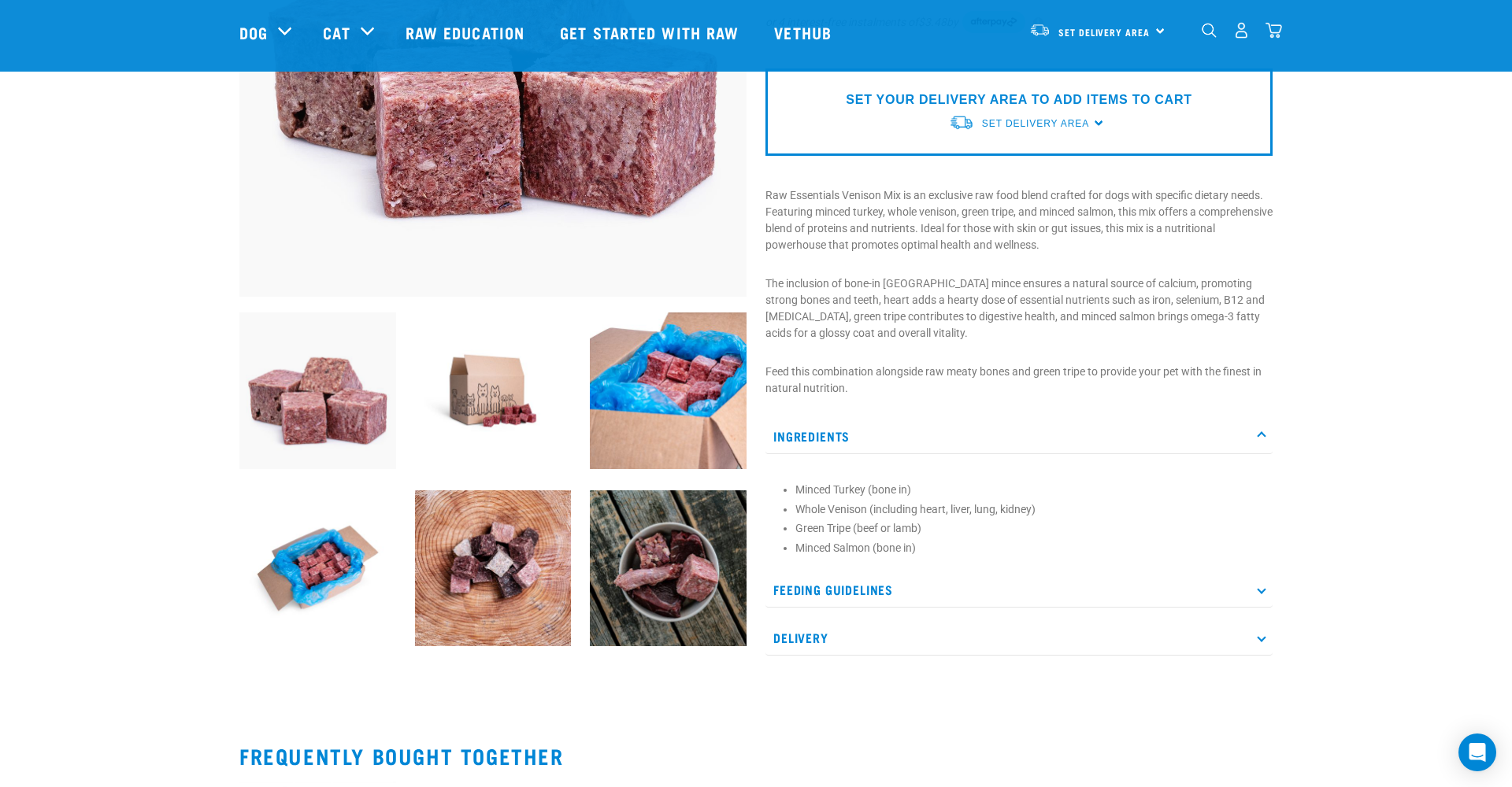
scroll to position [328, 0]
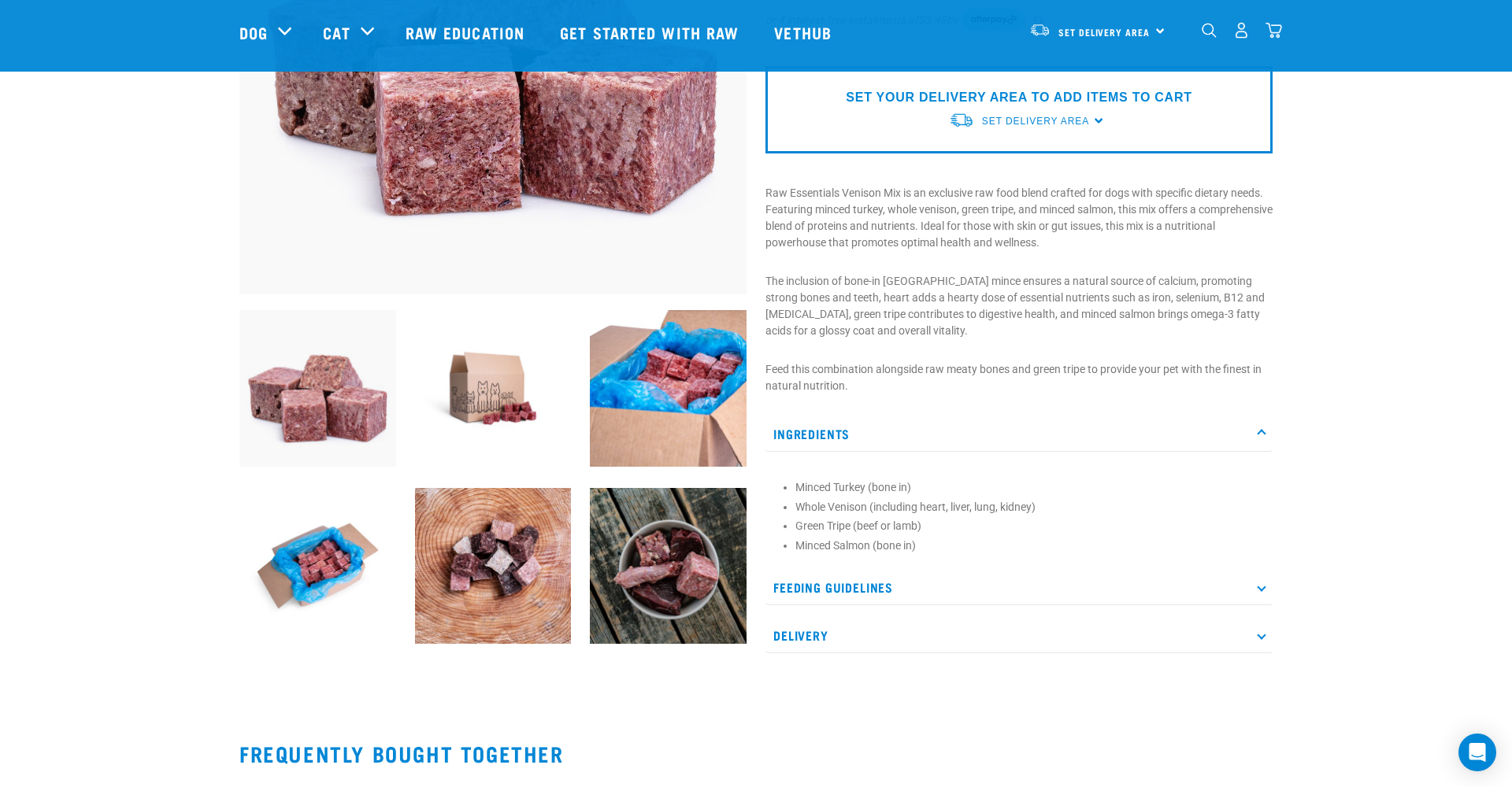
click at [940, 584] on p "Feeding Guidelines" at bounding box center [1019, 587] width 508 height 36
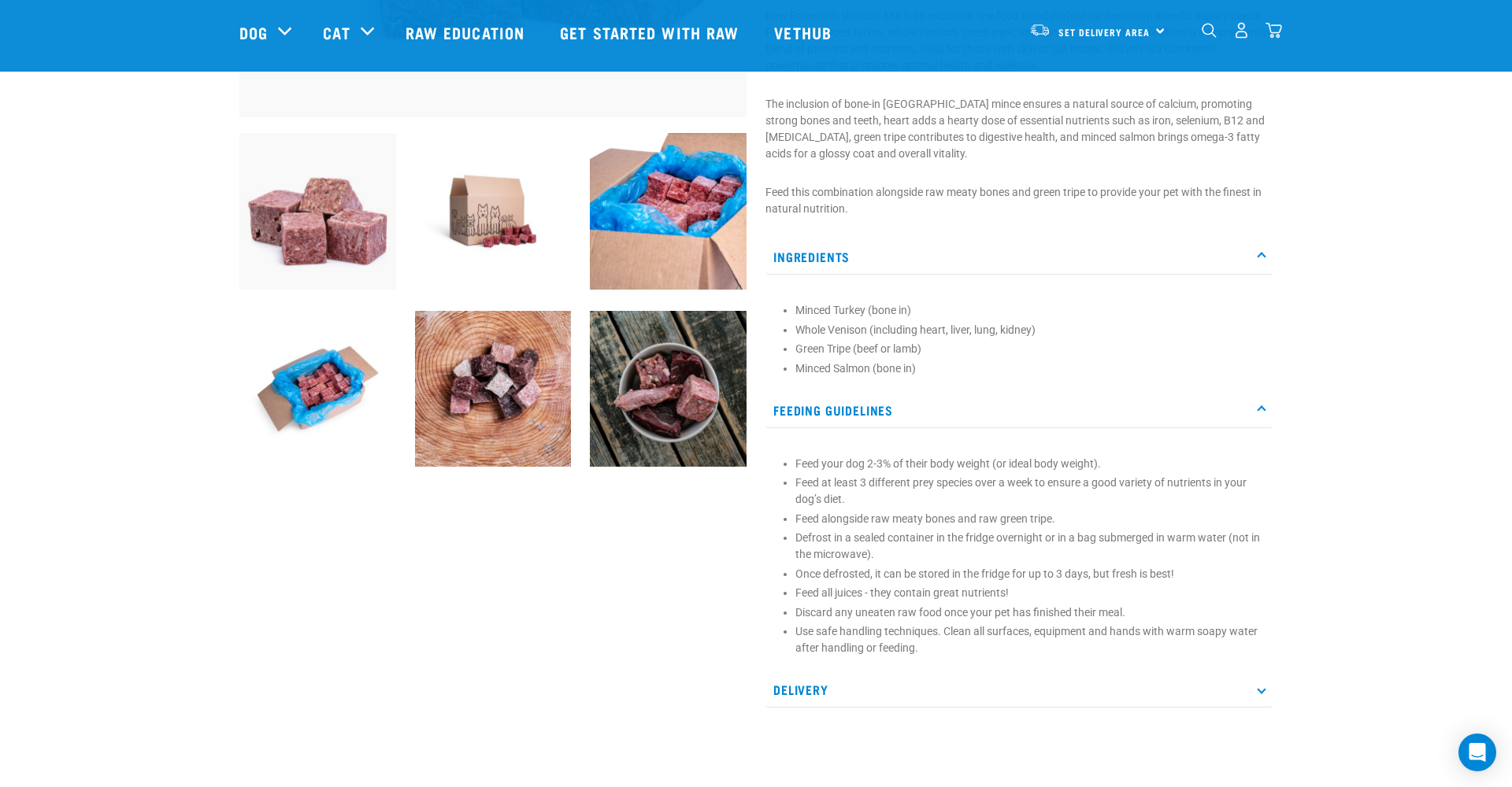
scroll to position [509, 0]
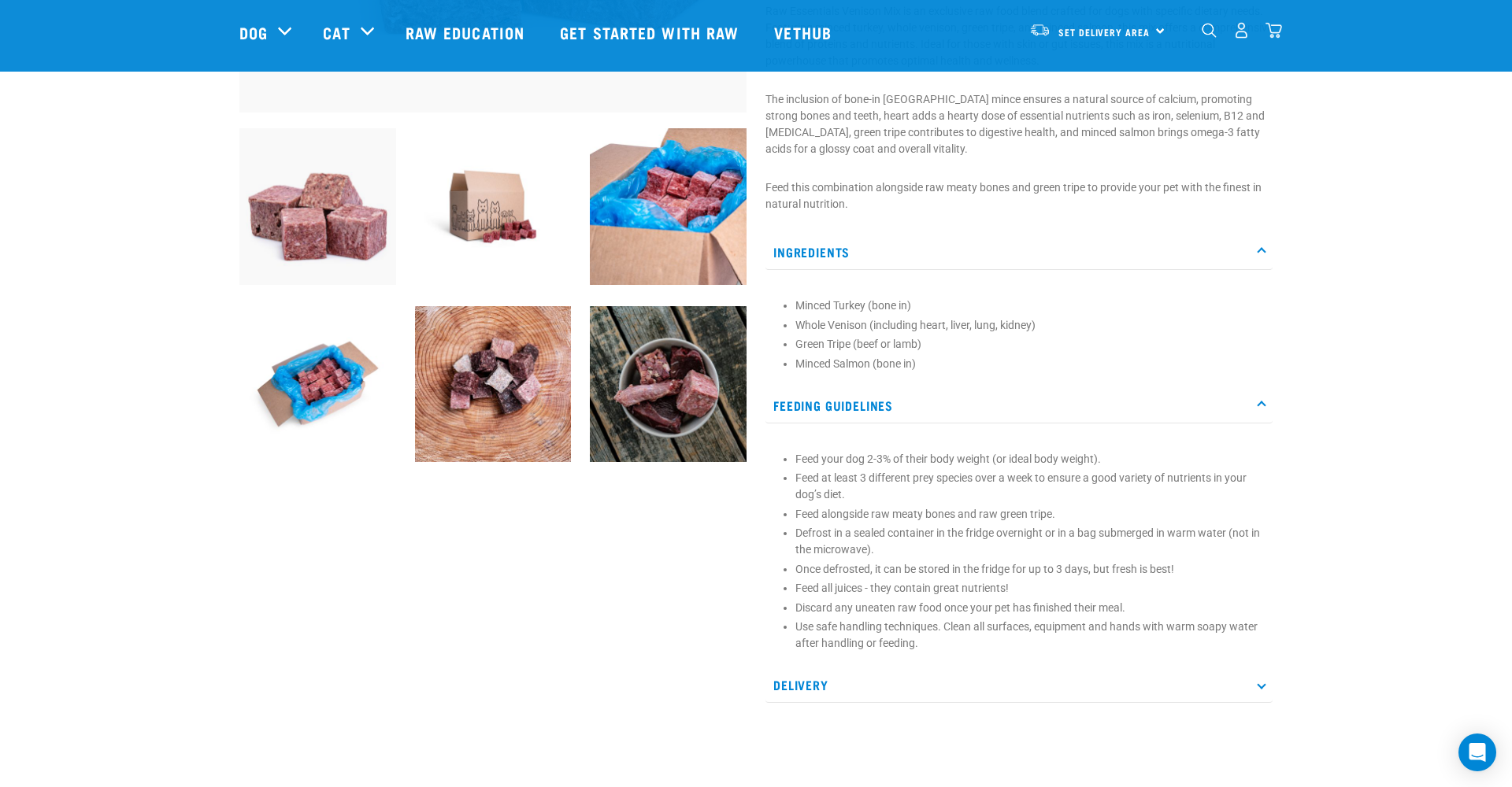
click at [884, 685] on p "Delivery" at bounding box center [1019, 686] width 508 height 36
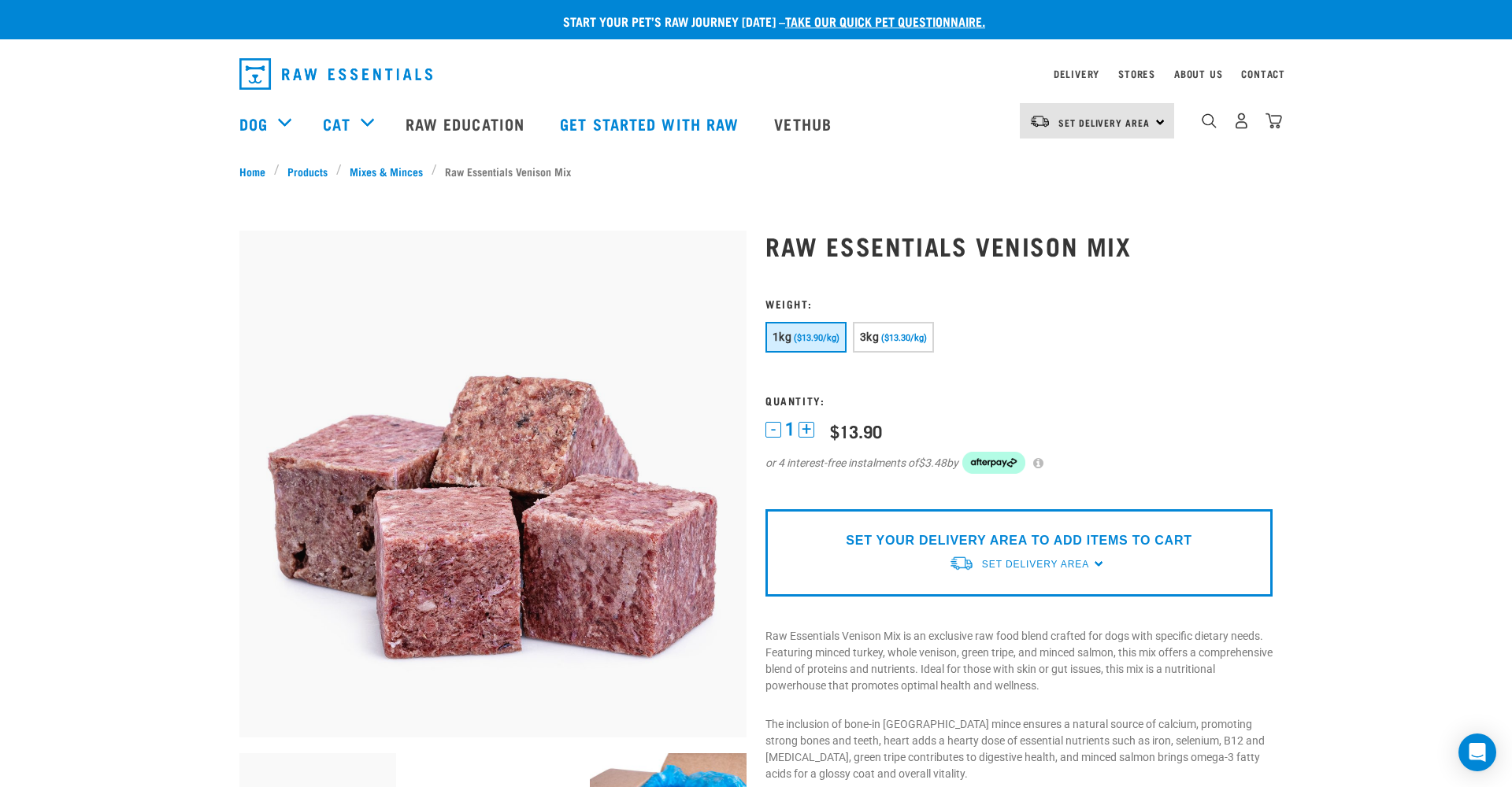
scroll to position [0, 0]
click at [921, 336] on span "($13.30/kg)" at bounding box center [904, 338] width 46 height 10
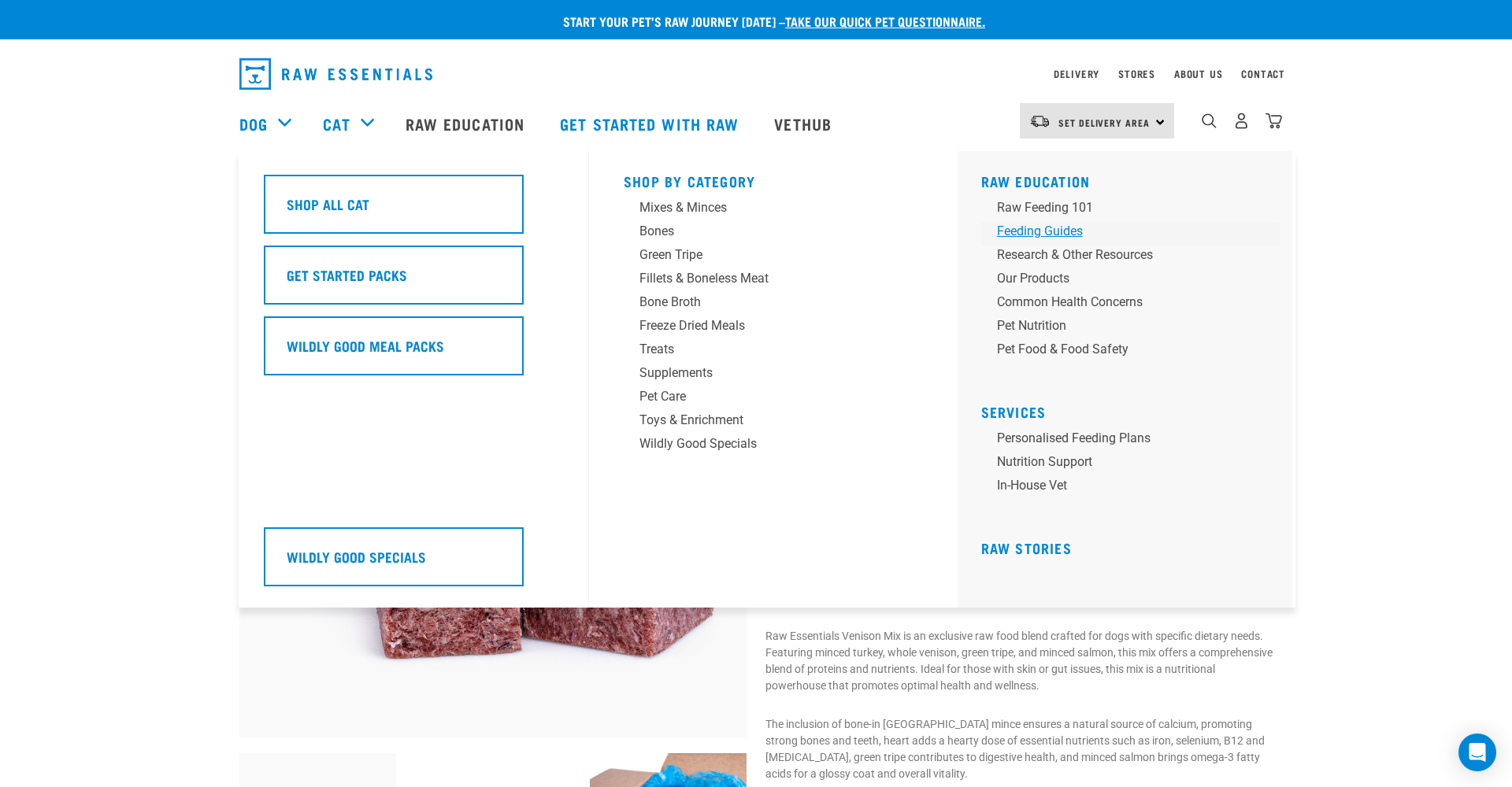
click at [1052, 239] on div "Feeding Guides" at bounding box center [1119, 231] width 245 height 19
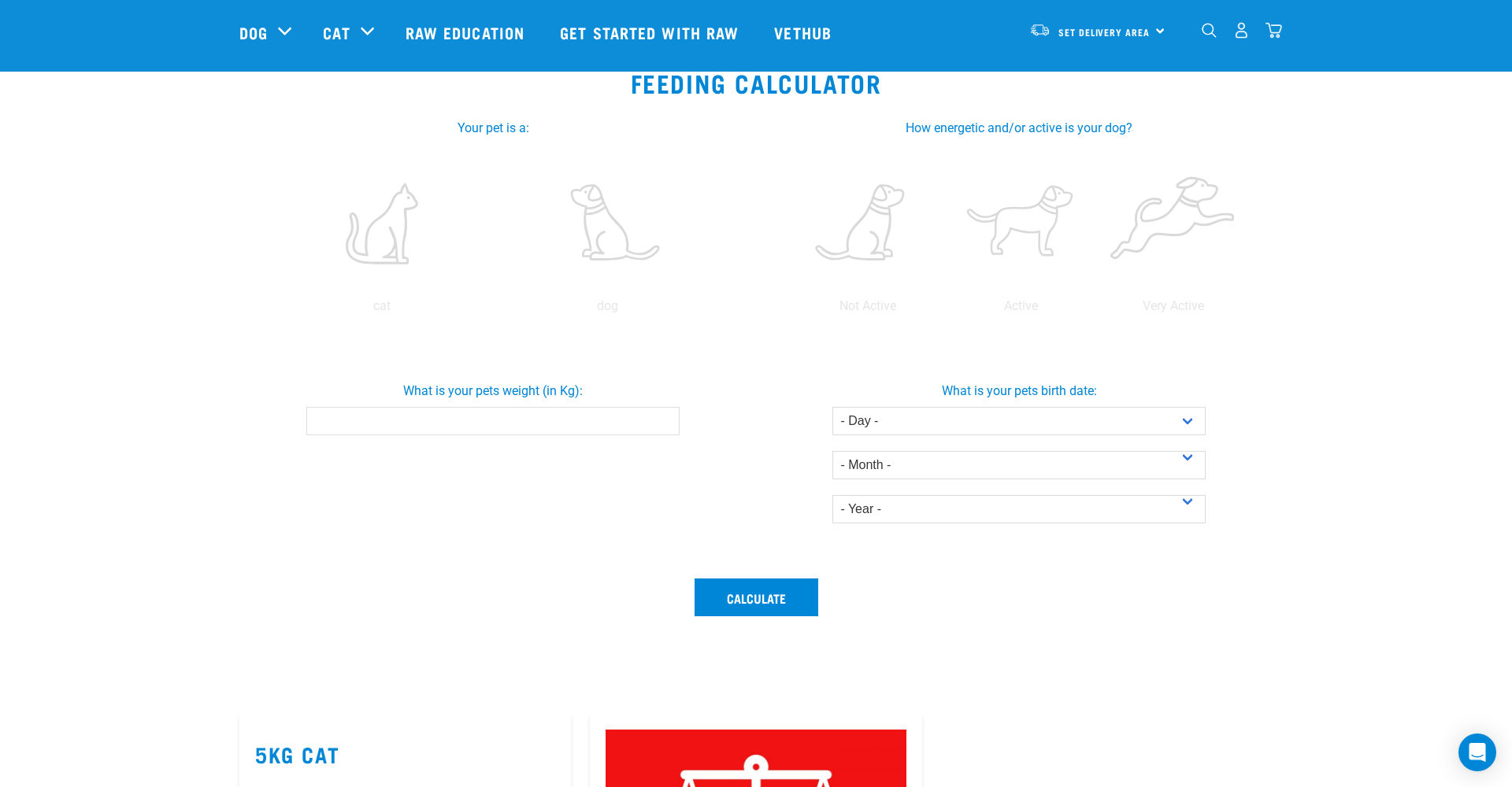
scroll to position [261, 0]
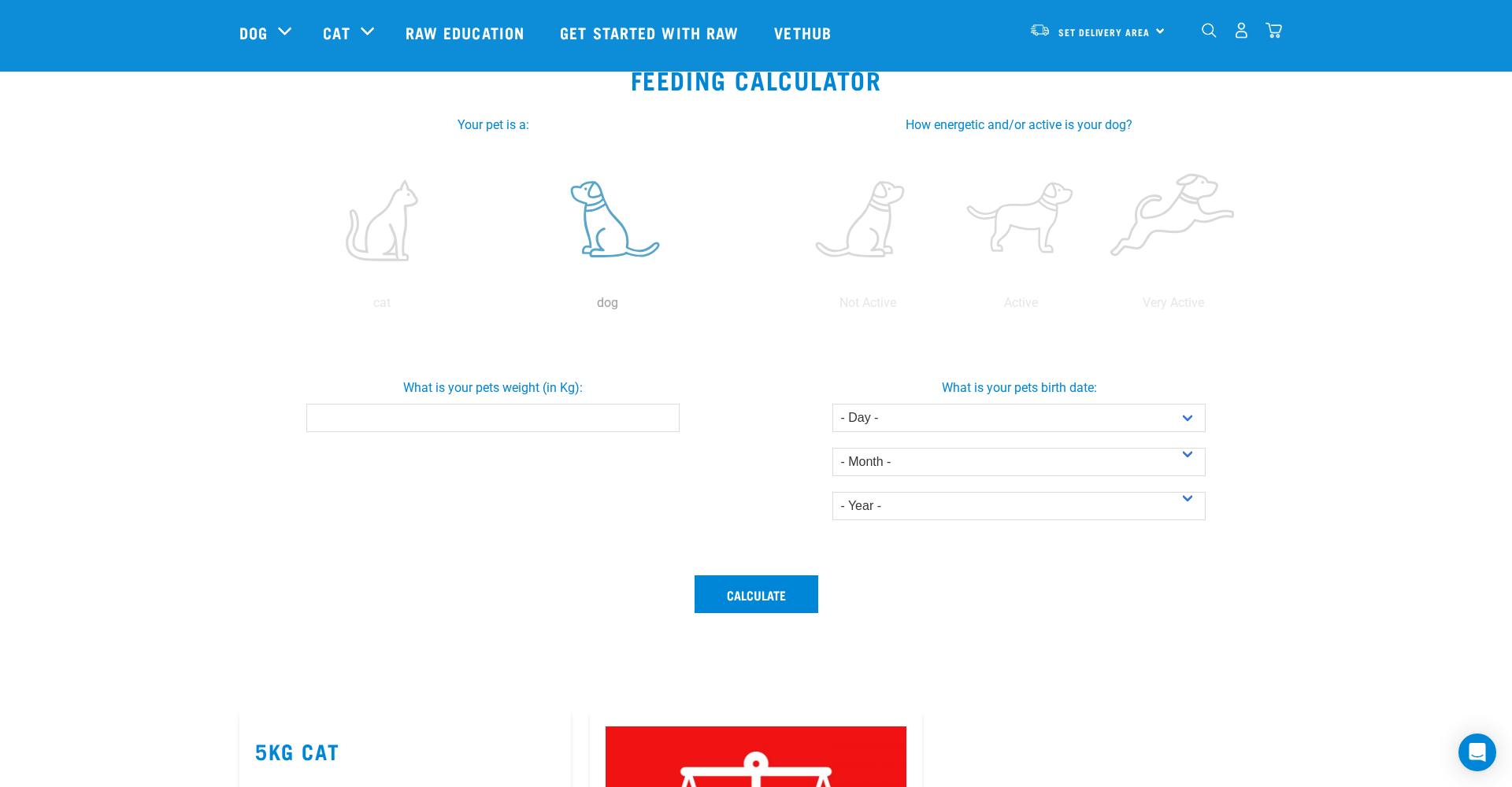
click at [616, 267] on label at bounding box center [607, 220] width 220 height 134
click at [494, 307] on input "radio" at bounding box center [494, 307] width 0 height 0
click at [1052, 233] on label at bounding box center [1021, 220] width 146 height 134
click at [944, 307] on input "radio" at bounding box center [944, 307] width 0 height 0
click at [585, 427] on input "What is your pets weight (in Kg):" at bounding box center [493, 418] width 373 height 28
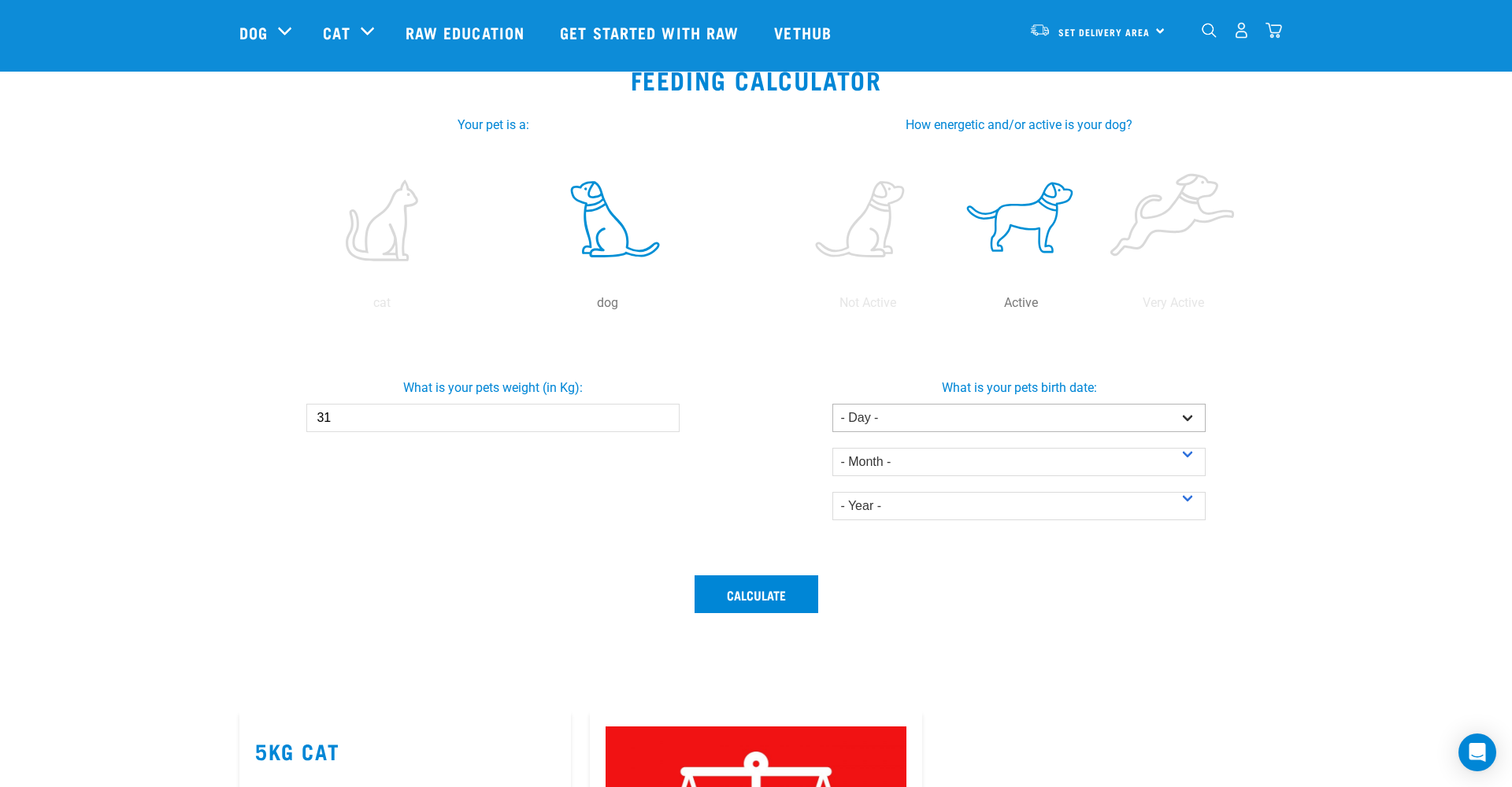
type input "31"
select select "13"
select select "September"
select select "2017"
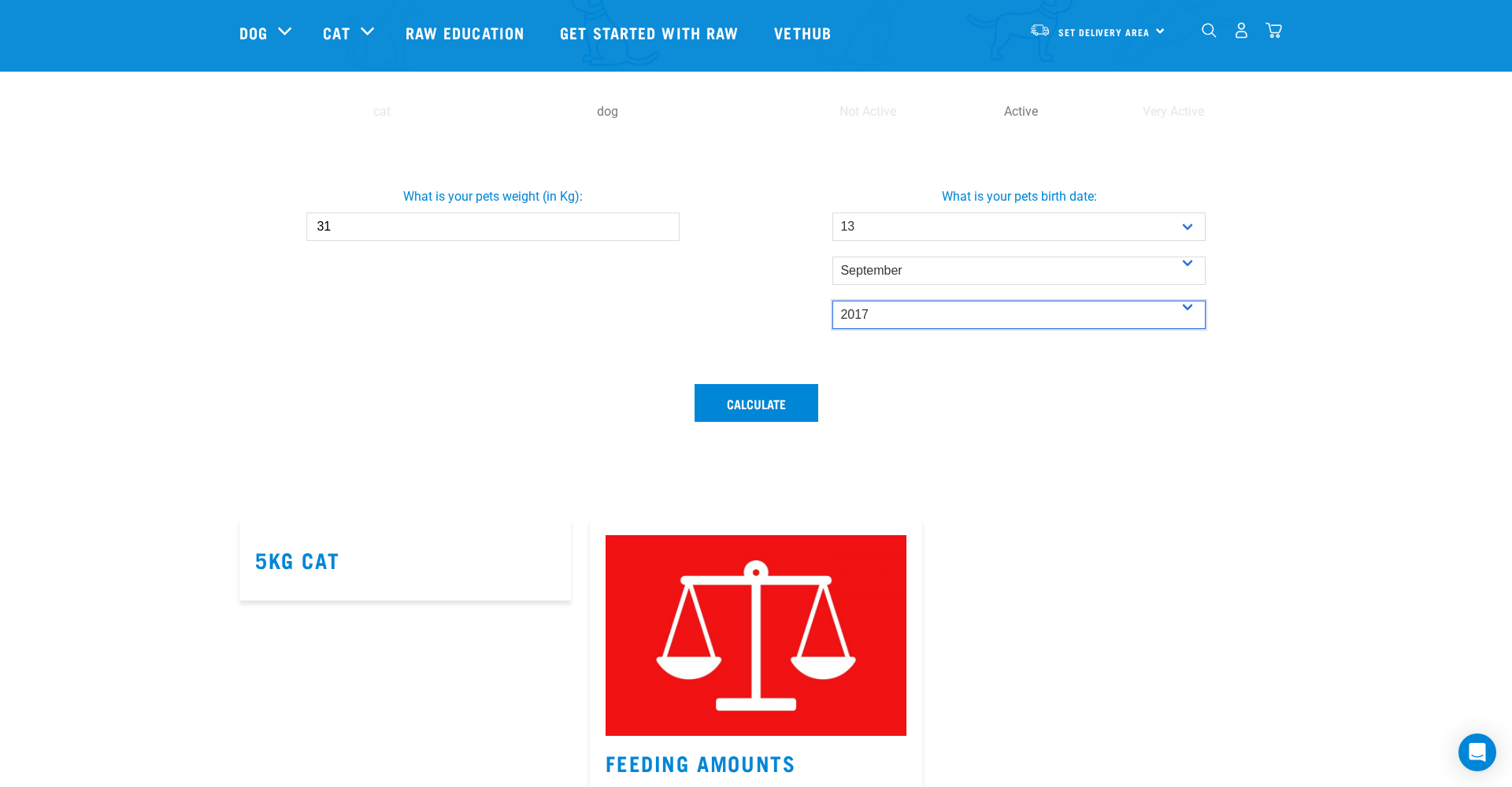
scroll to position [512, 0]
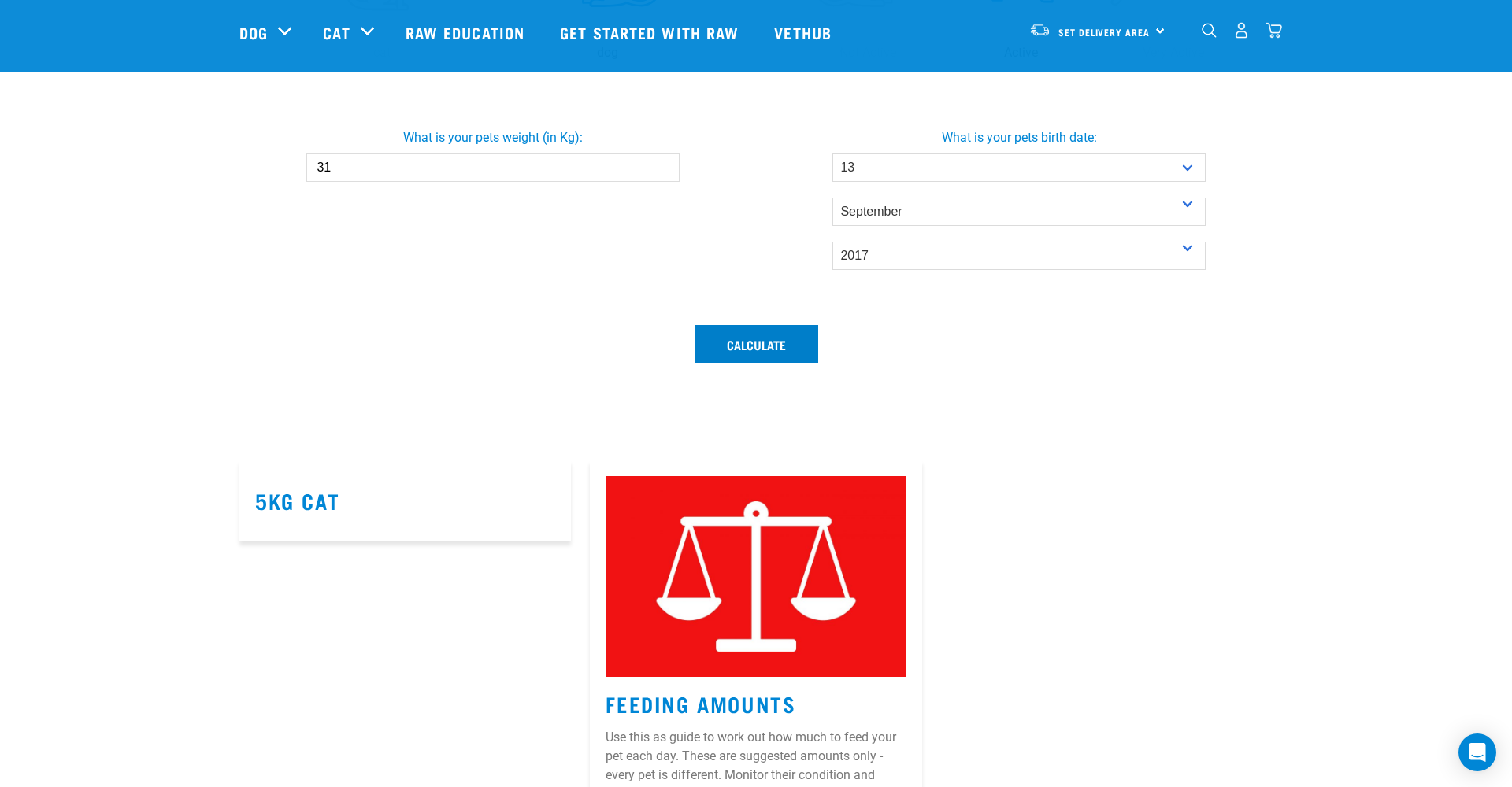
click at [731, 343] on button "Calculate" at bounding box center [756, 344] width 124 height 37
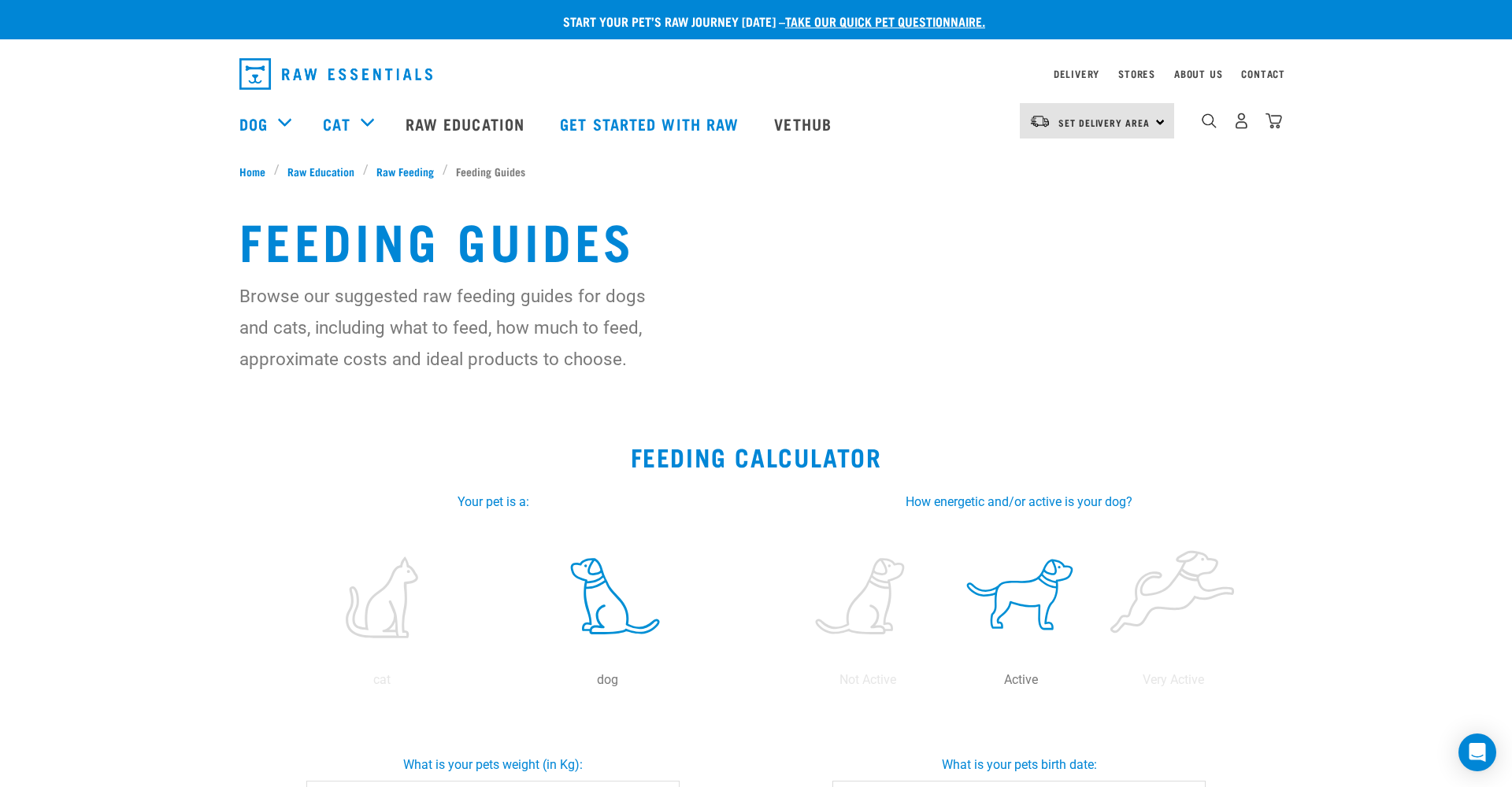
scroll to position [0, 0]
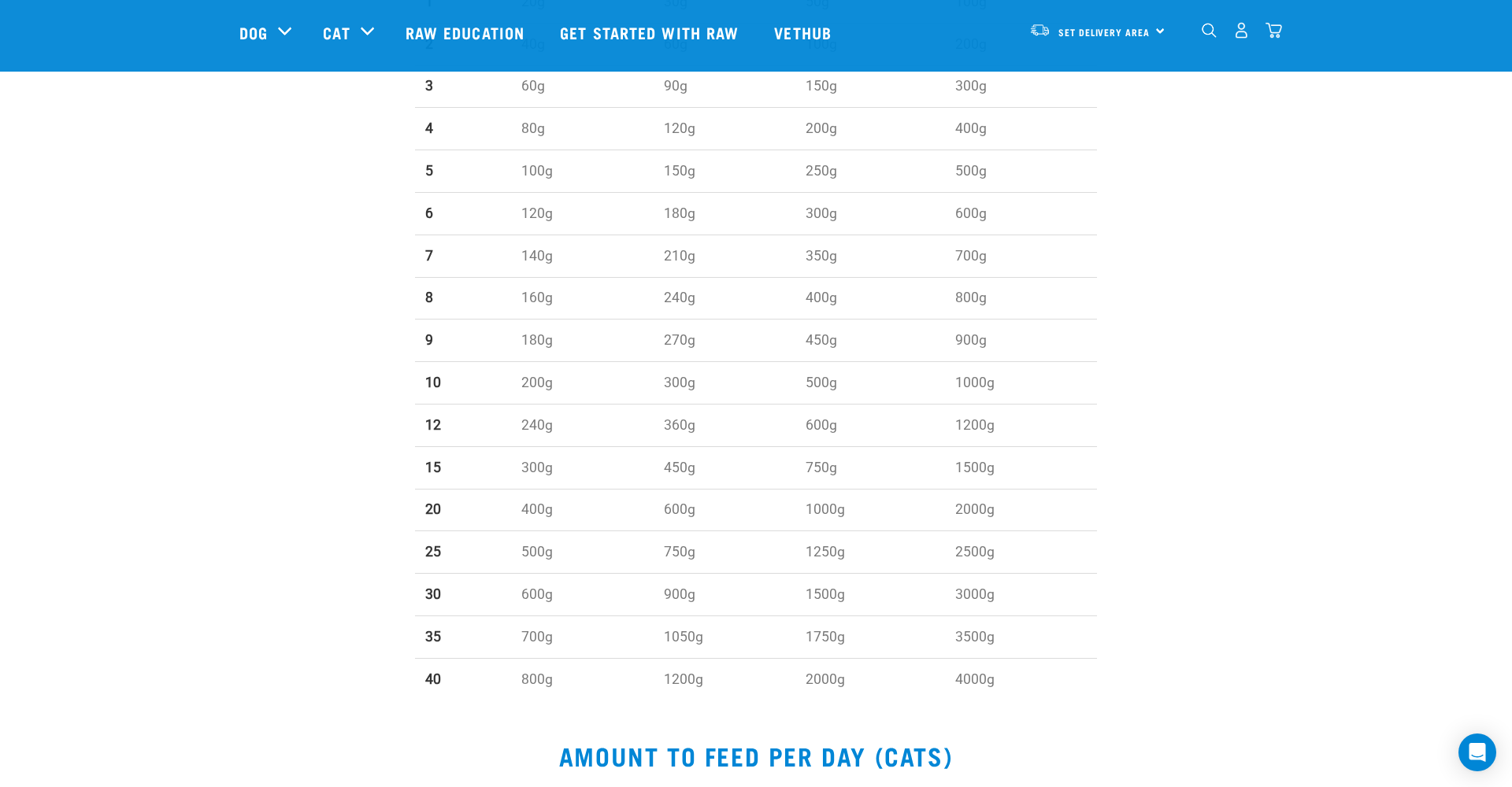
scroll to position [711, 0]
click at [532, 636] on td "700g" at bounding box center [582, 636] width 141 height 42
click at [682, 636] on td "1050g" at bounding box center [725, 636] width 141 height 42
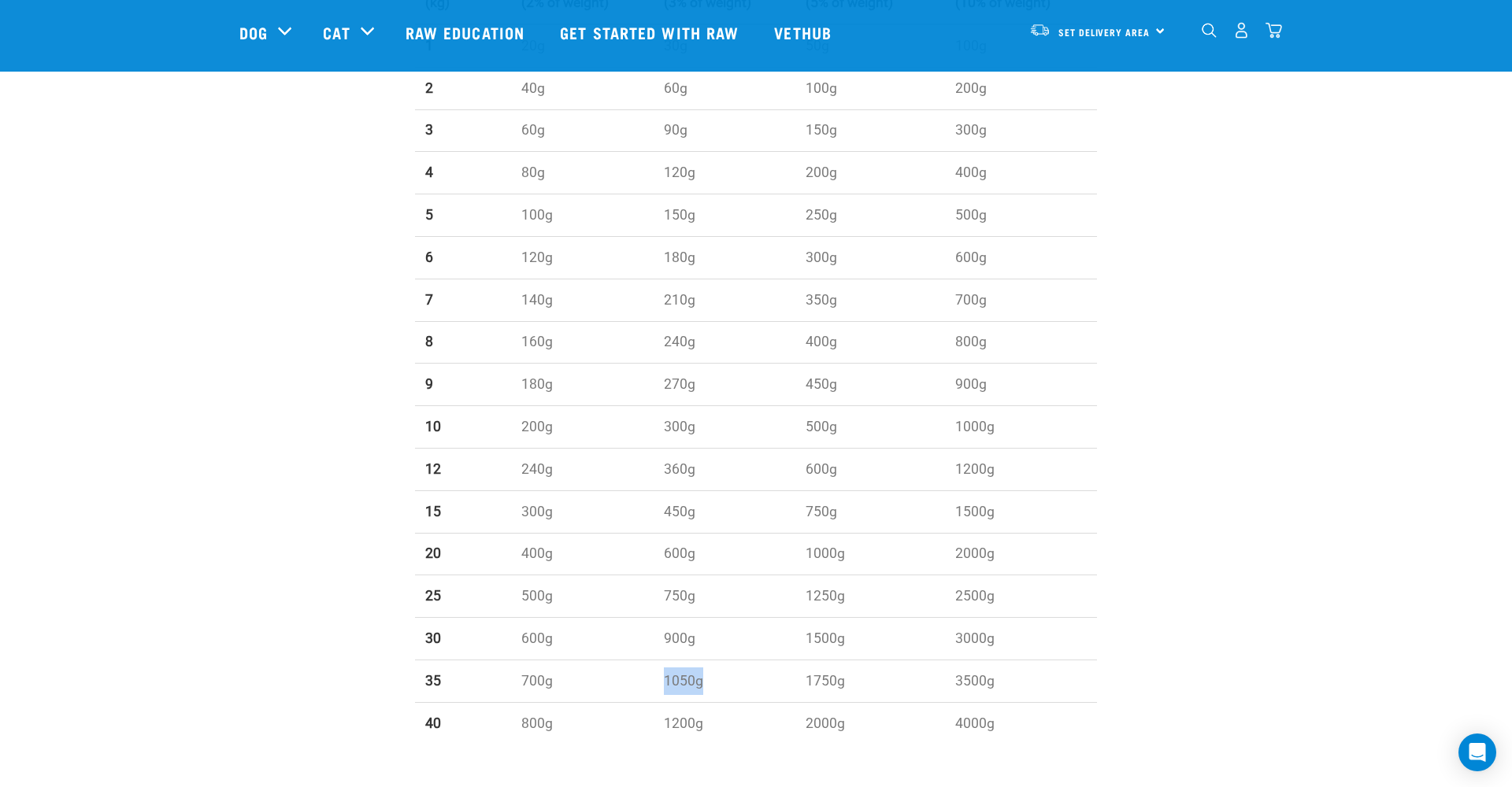
scroll to position [669, 0]
click at [525, 673] on td "700g" at bounding box center [582, 679] width 141 height 42
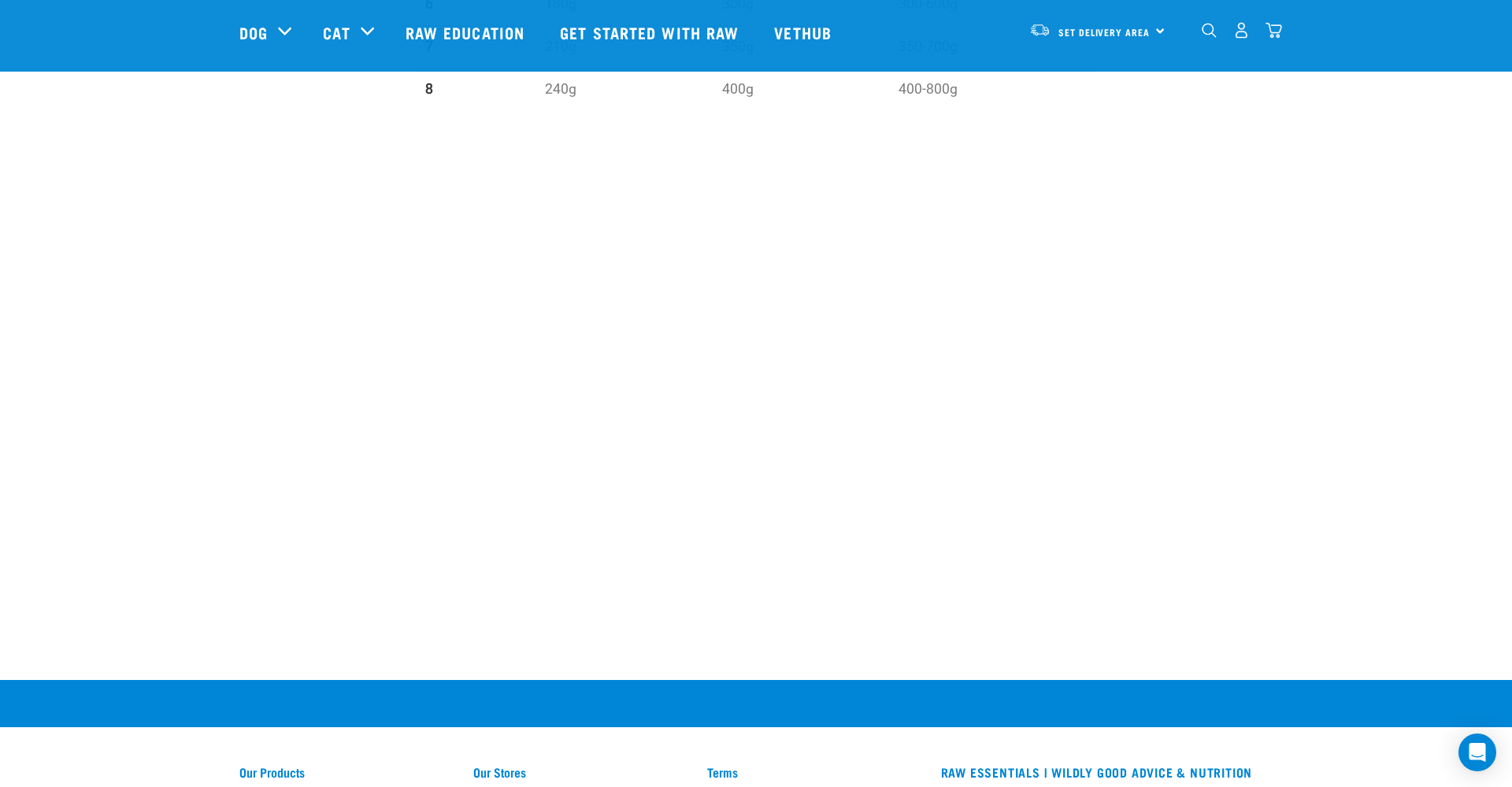
scroll to position [919, 0]
